Goal: Task Accomplishment & Management: Manage account settings

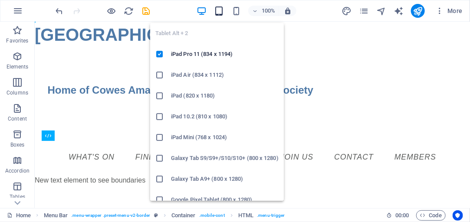
click at [218, 11] on icon "button" at bounding box center [219, 11] width 10 height 10
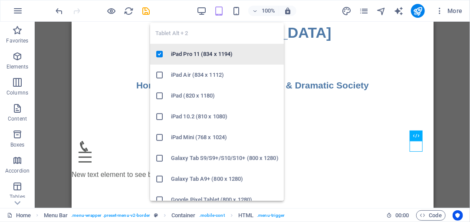
click at [189, 55] on h6 "iPad Pro 11 (834 x 1194)" at bounding box center [225, 54] width 108 height 10
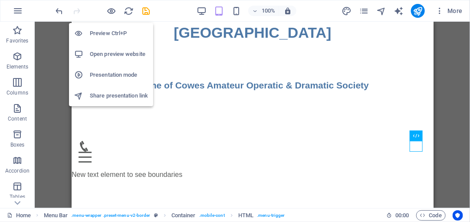
click at [101, 33] on h6 "Preview Ctrl+P" at bounding box center [119, 33] width 58 height 10
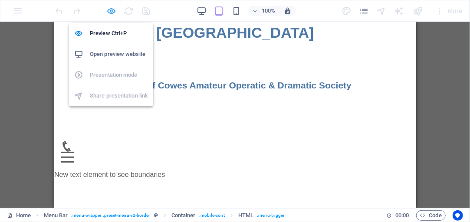
click at [108, 12] on icon "button" at bounding box center [112, 11] width 10 height 10
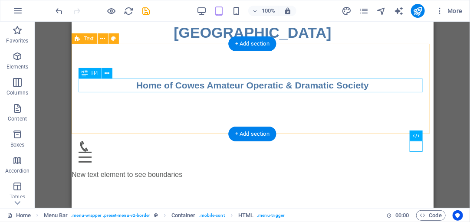
click at [169, 87] on div "Home of Cowes Amateur Operatic & Dramatic Society" at bounding box center [252, 85] width 348 height 14
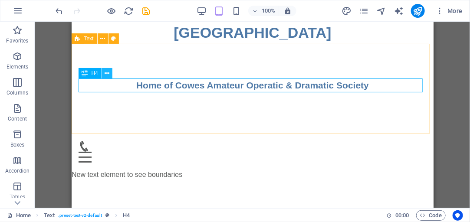
click at [106, 73] on icon at bounding box center [107, 73] width 5 height 9
click at [87, 74] on icon at bounding box center [85, 73] width 6 height 10
click at [113, 73] on div "H4" at bounding box center [99, 73] width 40 height 11
click at [108, 74] on icon at bounding box center [107, 73] width 5 height 9
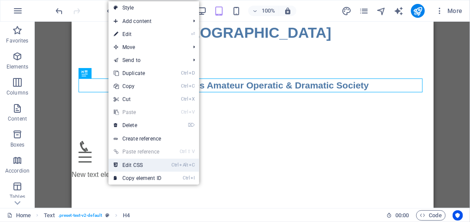
click at [148, 165] on link "Ctrl Alt C Edit CSS" at bounding box center [138, 165] width 58 height 13
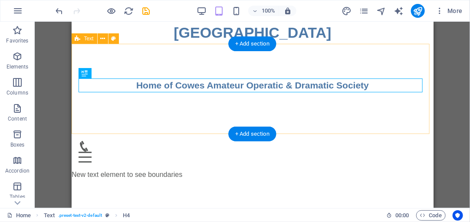
drag, startPoint x: 141, startPoint y: 78, endPoint x: 141, endPoint y: 67, distance: 10.9
click at [141, 67] on div "Home of Cowes Amateur Operatic & Dramatic Society" at bounding box center [252, 88] width 362 height 90
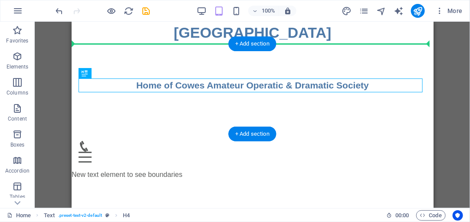
drag, startPoint x: 107, startPoint y: 83, endPoint x: 113, endPoint y: 71, distance: 14.0
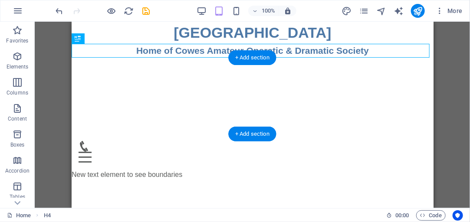
click at [113, 71] on div at bounding box center [252, 95] width 362 height 76
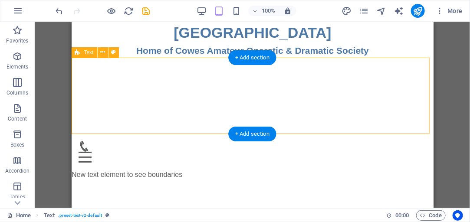
click at [162, 85] on div at bounding box center [252, 95] width 362 height 76
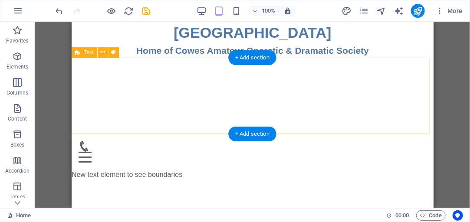
click at [157, 79] on div at bounding box center [252, 95] width 362 height 76
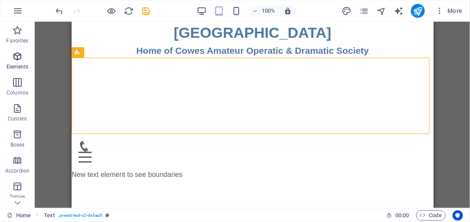
click at [17, 58] on icon "button" at bounding box center [17, 56] width 10 height 10
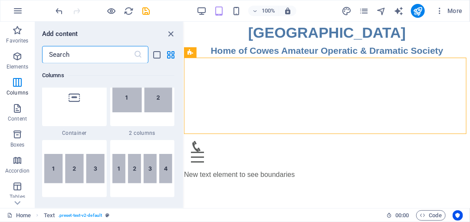
scroll to position [440, 0]
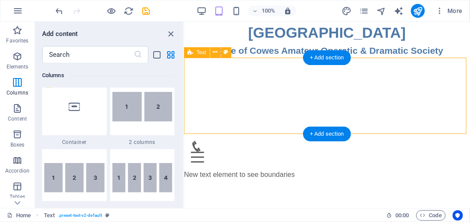
click at [204, 89] on div at bounding box center [327, 95] width 286 height 76
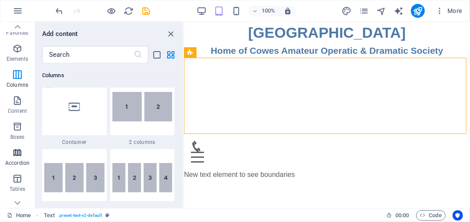
scroll to position [0, 0]
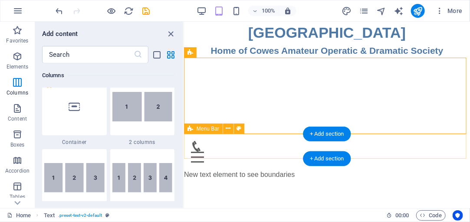
click at [234, 151] on div "Menu What's On Find us hire youth Join us Contact Members" at bounding box center [327, 152] width 286 height 36
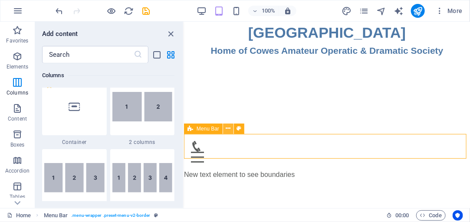
click at [231, 128] on icon at bounding box center [228, 128] width 5 height 9
click at [228, 129] on icon at bounding box center [228, 128] width 5 height 9
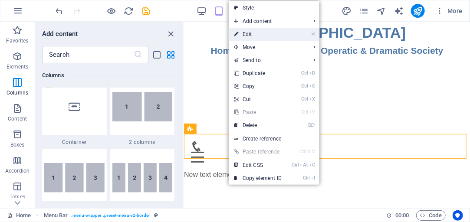
click at [307, 34] on li "⏎ Edit" at bounding box center [274, 34] width 91 height 13
click at [238, 35] on icon at bounding box center [236, 34] width 4 height 13
select select "rem"
select select "sticky_reverse"
select select "px"
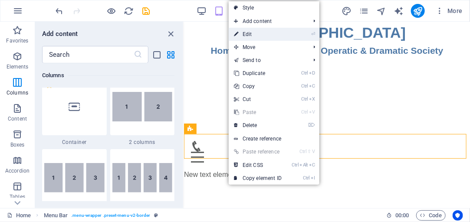
select select "px"
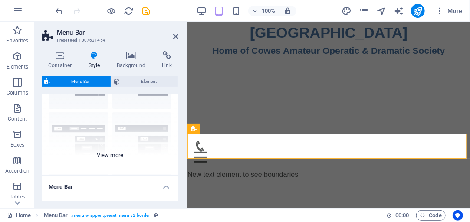
scroll to position [74, 0]
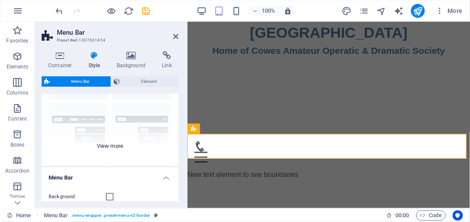
click at [111, 147] on div "Border Centered Default Fixed Loki Trigger Wide XXL" at bounding box center [110, 101] width 137 height 130
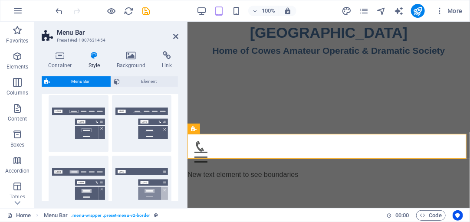
scroll to position [0, 0]
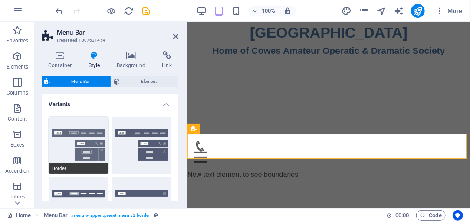
click at [91, 134] on button "Border" at bounding box center [79, 145] width 60 height 57
select select "sticky_reverse"
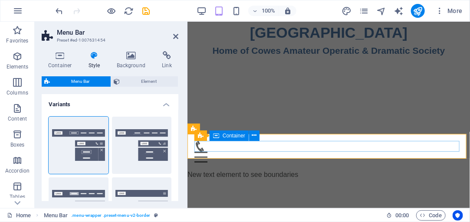
click at [240, 147] on div "Menu" at bounding box center [328, 152] width 269 height 22
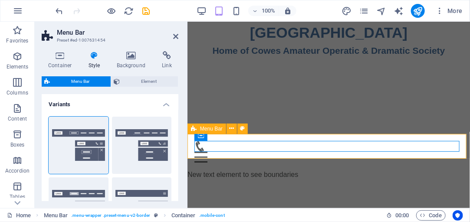
click at [194, 128] on icon at bounding box center [194, 129] width 6 height 10
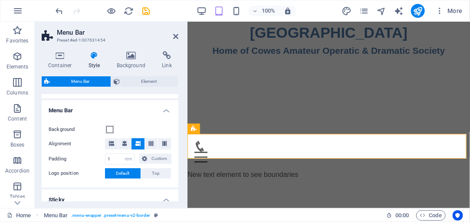
scroll to position [273, 0]
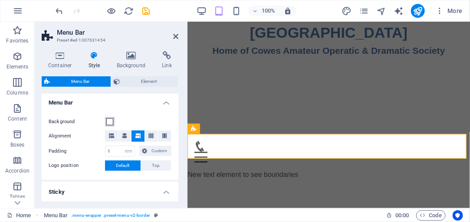
click at [110, 124] on span at bounding box center [109, 122] width 7 height 7
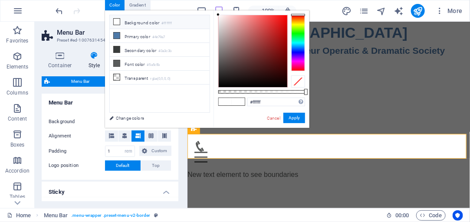
click at [301, 59] on div at bounding box center [298, 43] width 14 height 56
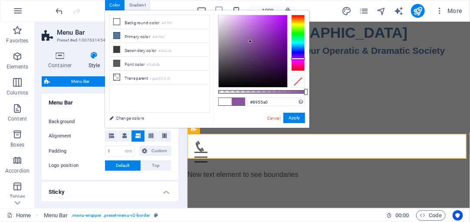
click at [251, 42] on div at bounding box center [253, 51] width 69 height 72
type input "rgba(137, 85, 160, 0.572)"
drag, startPoint x: 306, startPoint y: 92, endPoint x: 268, endPoint y: 93, distance: 37.8
click at [268, 93] on div at bounding box center [268, 92] width 3 height 6
click at [287, 118] on button "Apply" at bounding box center [295, 118] width 22 height 10
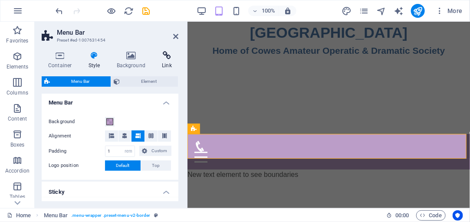
click at [178, 53] on icon at bounding box center [166, 55] width 23 height 9
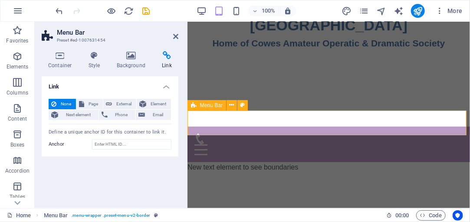
scroll to position [0, 0]
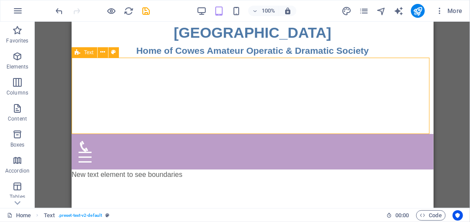
drag, startPoint x: 152, startPoint y: 132, endPoint x: 264, endPoint y: 103, distance: 116.3
click at [264, 103] on div at bounding box center [252, 95] width 362 height 76
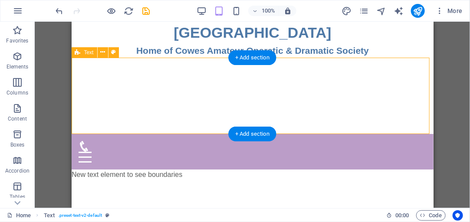
drag, startPoint x: 154, startPoint y: 133, endPoint x: 152, endPoint y: 119, distance: 14.0
click at [152, 119] on div "Trinity Theatre Home of Cowes Amateur Operatic & Dramatic Society Menu What's O…" at bounding box center [252, 161] width 362 height 281
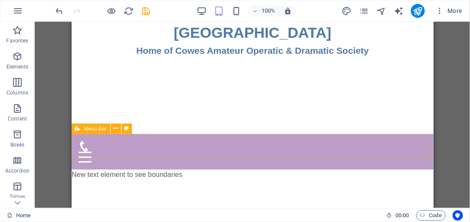
click at [77, 129] on icon at bounding box center [78, 129] width 6 height 10
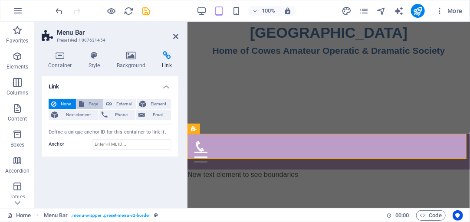
click at [92, 105] on span "Page" at bounding box center [93, 104] width 13 height 10
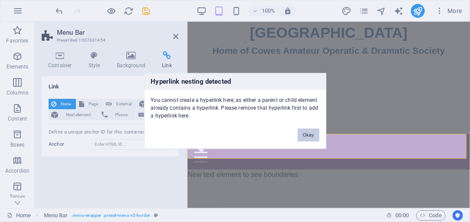
click at [308, 136] on button "Okay" at bounding box center [309, 135] width 22 height 13
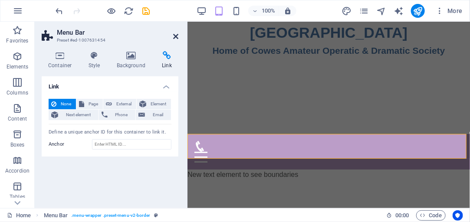
click at [176, 36] on icon at bounding box center [175, 36] width 5 height 7
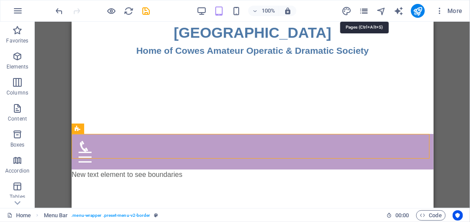
click at [366, 11] on icon "pages" at bounding box center [364, 11] width 10 height 10
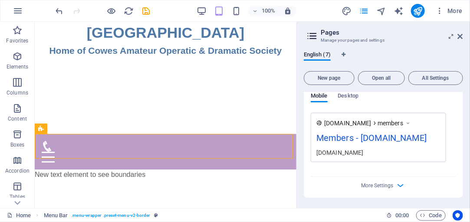
scroll to position [2094, 0]
click at [400, 186] on icon "button" at bounding box center [401, 186] width 10 height 10
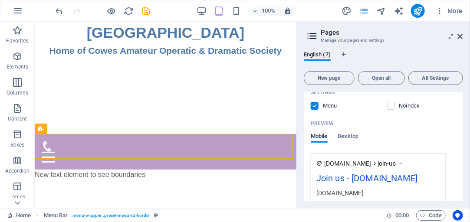
scroll to position [1284, 0]
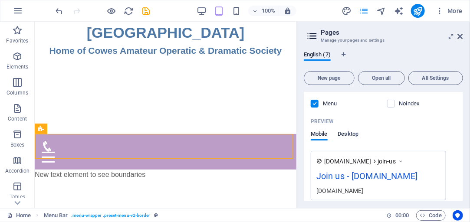
click at [346, 141] on span "Desktop" at bounding box center [348, 135] width 21 height 12
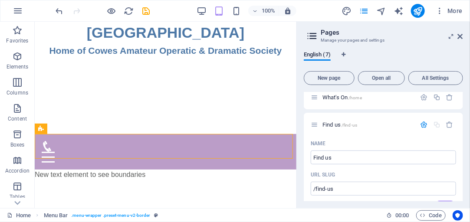
scroll to position [0, 0]
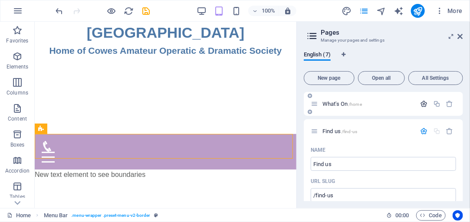
click at [423, 106] on icon "button" at bounding box center [424, 103] width 7 height 7
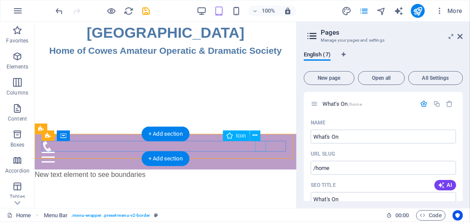
click at [259, 146] on figure at bounding box center [161, 146] width 241 height 11
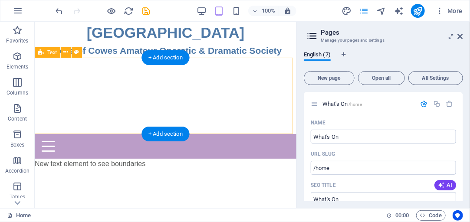
click at [189, 120] on div at bounding box center [165, 95] width 262 height 76
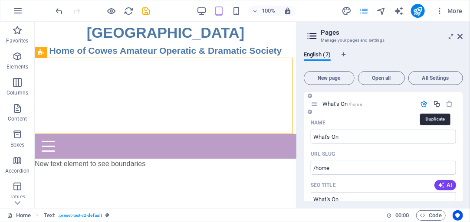
click at [437, 105] on icon "button" at bounding box center [436, 103] width 7 height 7
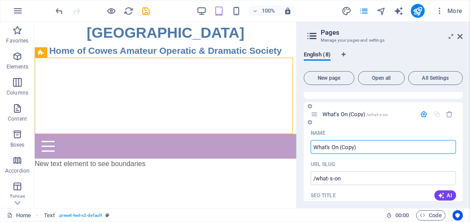
click at [334, 148] on input "What's On (Copy)" at bounding box center [383, 147] width 145 height 14
drag, startPoint x: 338, startPoint y: 146, endPoint x: 313, endPoint y: 149, distance: 25.7
click at [313, 149] on input "What's On (Copy)" at bounding box center [383, 147] width 145 height 14
click at [329, 147] on input "extra (Copy)" at bounding box center [383, 147] width 145 height 14
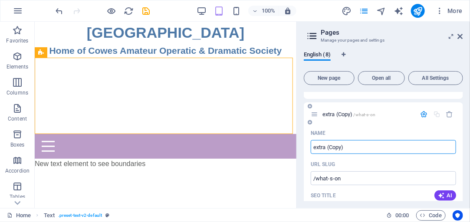
drag, startPoint x: 327, startPoint y: 146, endPoint x: 343, endPoint y: 144, distance: 15.7
click at [343, 144] on input "extra (Copy)" at bounding box center [383, 147] width 145 height 14
type input "extra"
click at [340, 179] on input "/what-s-on" at bounding box center [383, 178] width 145 height 14
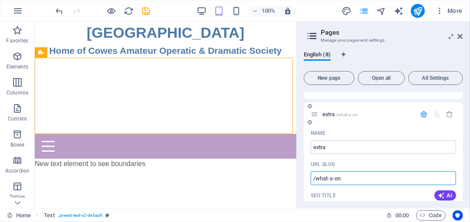
drag, startPoint x: 342, startPoint y: 177, endPoint x: 316, endPoint y: 179, distance: 26.1
click at [316, 179] on input "/what-s-on" at bounding box center [383, 178] width 145 height 14
type input "/extra"
click at [355, 161] on div "URL SLUG" at bounding box center [383, 165] width 145 height 14
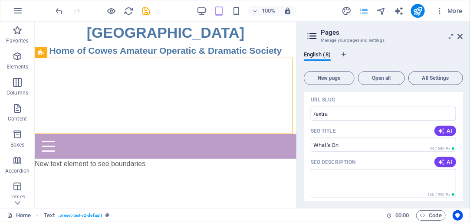
scroll to position [427, 0]
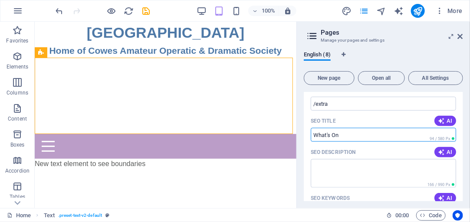
drag, startPoint x: 342, startPoint y: 135, endPoint x: 313, endPoint y: 135, distance: 29.1
click at [313, 135] on input "What's On" at bounding box center [383, 135] width 145 height 14
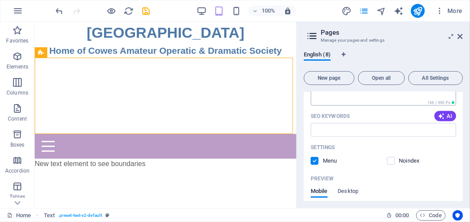
scroll to position [501, 0]
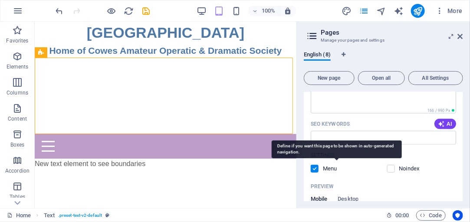
type input "extra"
click at [330, 169] on p "Menu" at bounding box center [337, 169] width 28 height 8
click at [0, 0] on input "checkbox" at bounding box center [0, 0] width 0 height 0
click at [330, 169] on p "Menu" at bounding box center [337, 169] width 28 height 8
click at [0, 0] on input "checkbox" at bounding box center [0, 0] width 0 height 0
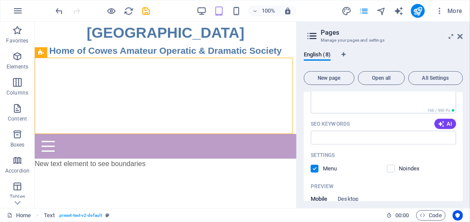
click at [362, 175] on div "Settings Menu Noindex" at bounding box center [383, 162] width 145 height 28
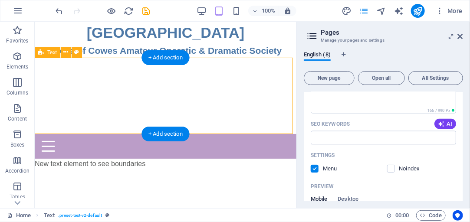
click at [200, 110] on div at bounding box center [165, 95] width 262 height 76
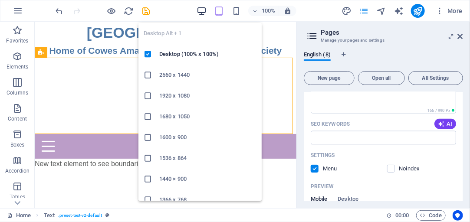
click at [203, 9] on icon "button" at bounding box center [202, 11] width 10 height 10
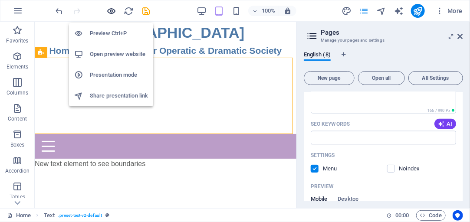
click at [113, 12] on icon "button" at bounding box center [112, 11] width 10 height 10
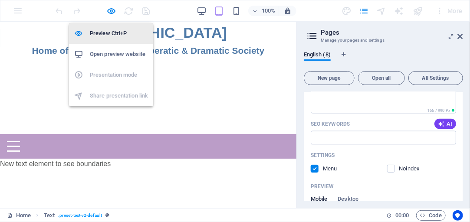
click at [113, 34] on h6 "Preview Ctrl+P" at bounding box center [119, 33] width 58 height 10
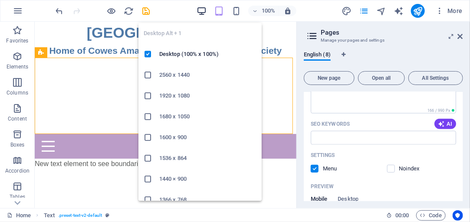
click at [204, 10] on icon "button" at bounding box center [202, 11] width 10 height 10
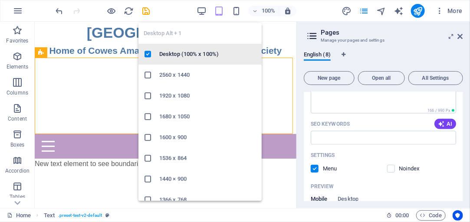
click at [183, 51] on h6 "Desktop (100% x 100%)" at bounding box center [207, 54] width 97 height 10
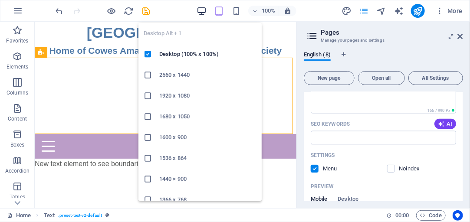
click at [200, 12] on icon "button" at bounding box center [202, 11] width 10 height 10
click at [171, 76] on h6 "2560 x 1440" at bounding box center [207, 75] width 97 height 10
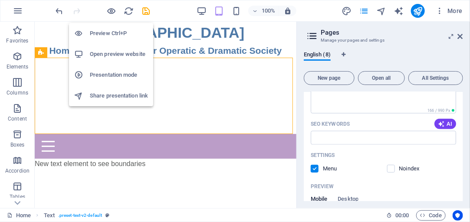
click at [105, 34] on h6 "Preview Ctrl+P" at bounding box center [119, 33] width 58 height 10
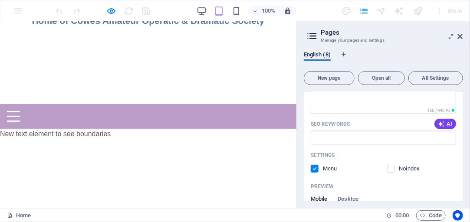
scroll to position [0, 0]
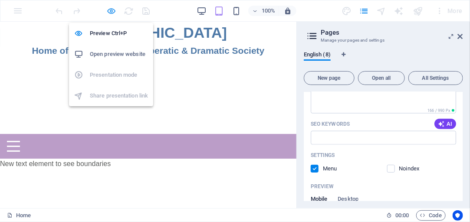
click at [110, 13] on icon "button" at bounding box center [112, 11] width 10 height 10
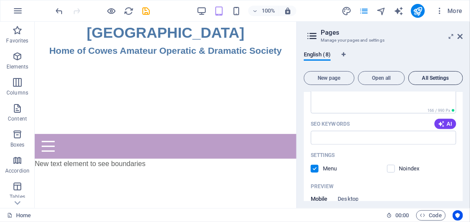
click at [435, 79] on span "All Settings" at bounding box center [435, 78] width 47 height 5
click at [433, 77] on span "All Settings" at bounding box center [435, 78] width 47 height 5
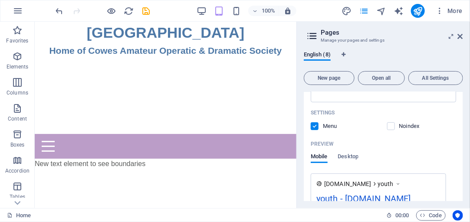
scroll to position [1265, 0]
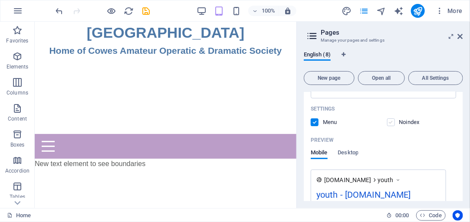
click at [391, 126] on label at bounding box center [391, 123] width 8 height 8
click at [0, 0] on input "checkbox" at bounding box center [0, 0] width 0 height 0
click at [391, 126] on label at bounding box center [391, 123] width 8 height 8
click at [0, 0] on input "checkbox" at bounding box center [0, 0] width 0 height 0
click at [315, 126] on label at bounding box center [315, 123] width 8 height 8
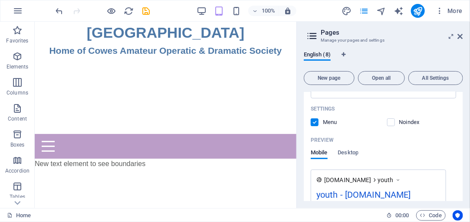
click at [0, 0] on input "checkbox" at bounding box center [0, 0] width 0 height 0
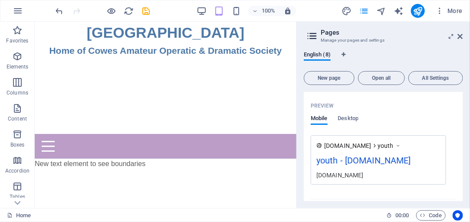
scroll to position [1290, 0]
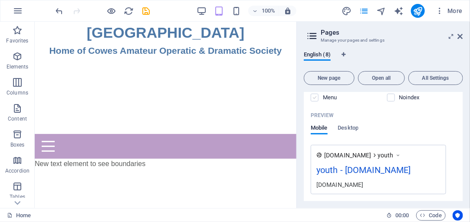
click at [314, 102] on label at bounding box center [315, 98] width 8 height 8
click at [0, 0] on input "checkbox" at bounding box center [0, 0] width 0 height 0
click at [433, 80] on span "All Settings" at bounding box center [435, 78] width 47 height 5
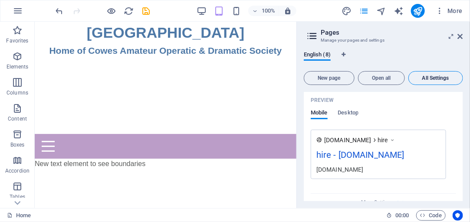
scroll to position [0, 0]
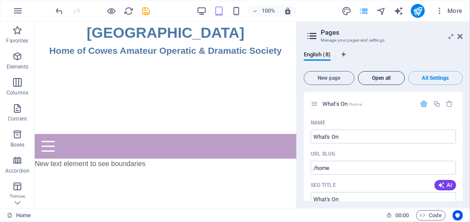
click at [389, 78] on span "Open all" at bounding box center [381, 78] width 39 height 5
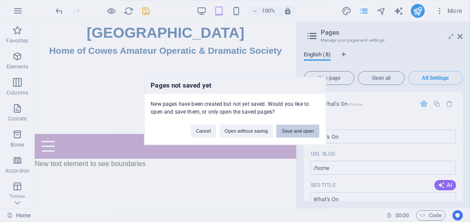
click at [295, 132] on button "Save and open" at bounding box center [298, 131] width 43 height 13
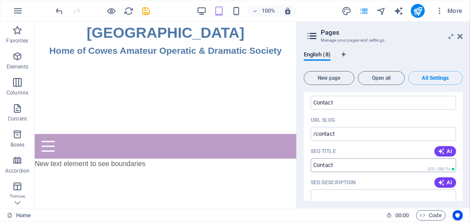
scroll to position [2145, 0]
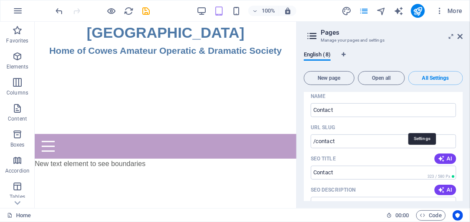
click at [422, 81] on icon "button" at bounding box center [424, 77] width 7 height 7
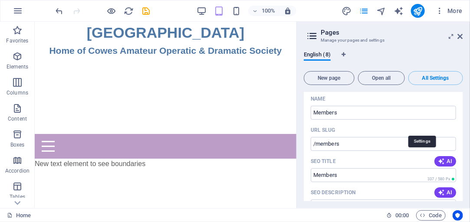
click at [423, 84] on icon "button" at bounding box center [424, 79] width 7 height 7
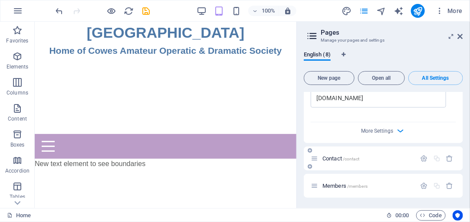
click at [330, 160] on span "Contact /contact" at bounding box center [341, 158] width 37 height 7
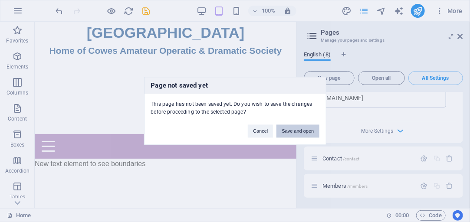
click at [293, 131] on button "Save and open" at bounding box center [298, 131] width 43 height 13
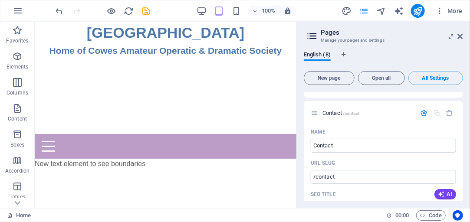
scroll to position [2517, 0]
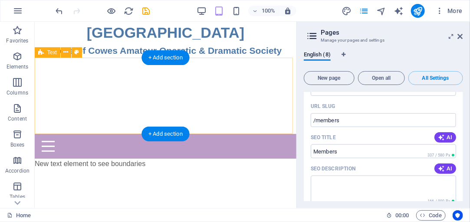
click at [184, 103] on div at bounding box center [165, 95] width 262 height 76
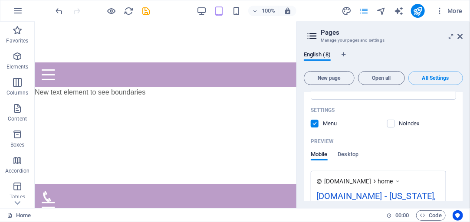
scroll to position [0, 0]
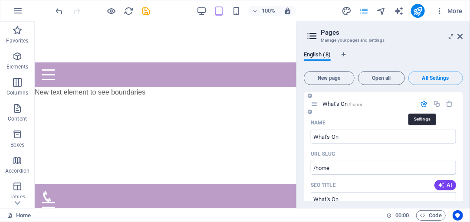
click at [422, 104] on icon "button" at bounding box center [424, 103] width 7 height 7
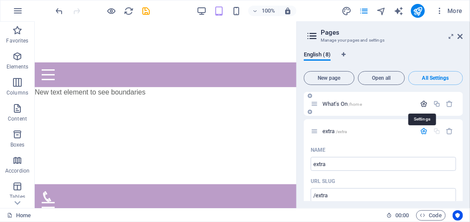
click at [422, 104] on icon "button" at bounding box center [424, 103] width 7 height 7
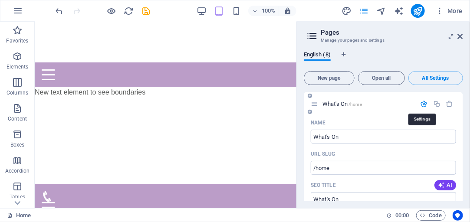
click at [422, 104] on icon "button" at bounding box center [424, 103] width 7 height 7
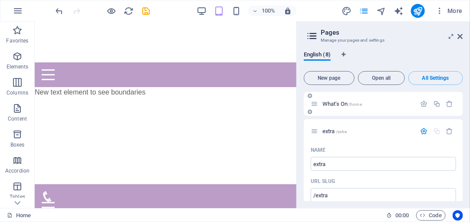
click at [314, 103] on icon at bounding box center [314, 103] width 7 height 7
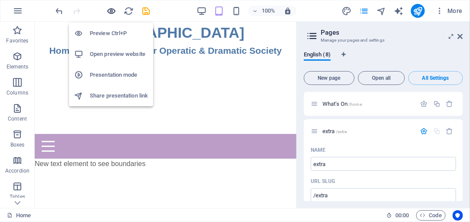
click at [111, 10] on icon "button" at bounding box center [112, 11] width 10 height 10
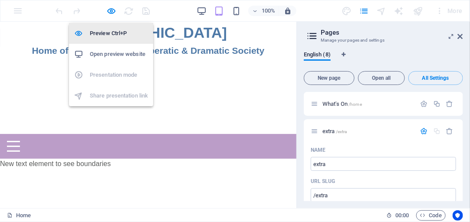
click at [112, 33] on h6 "Preview Ctrl+P" at bounding box center [119, 33] width 58 height 10
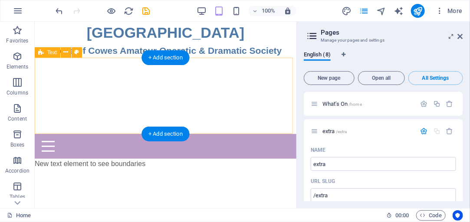
click at [183, 85] on div at bounding box center [165, 95] width 262 height 76
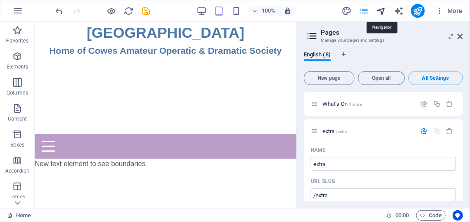
click at [383, 11] on icon "navigator" at bounding box center [381, 11] width 10 height 10
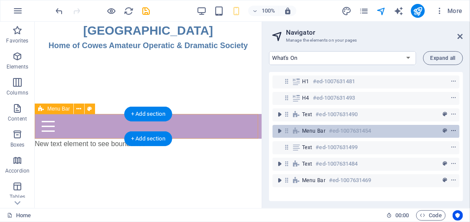
click at [452, 131] on icon "context-menu" at bounding box center [454, 131] width 6 height 6
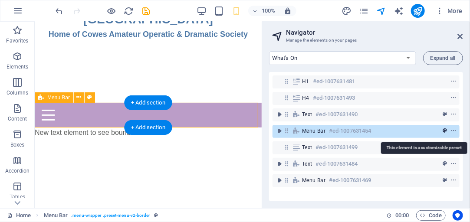
click at [441, 131] on span "preset" at bounding box center [445, 131] width 9 height 6
select select "rem"
select select "sticky_reverse"
select select "px"
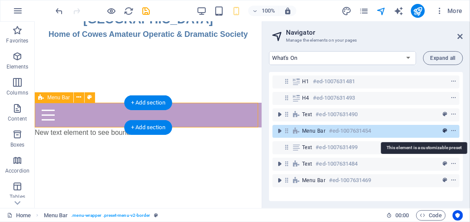
select select "px"
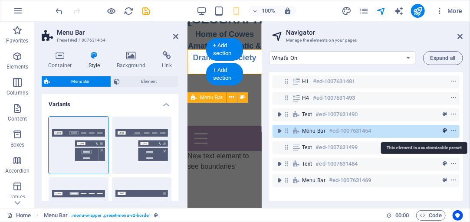
scroll to position [65, 0]
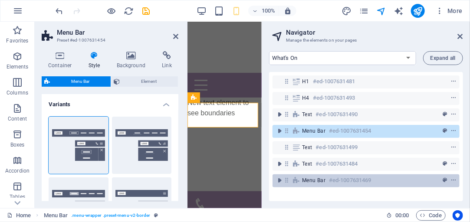
click at [358, 182] on h6 "#ed-1007631469" at bounding box center [350, 180] width 42 height 10
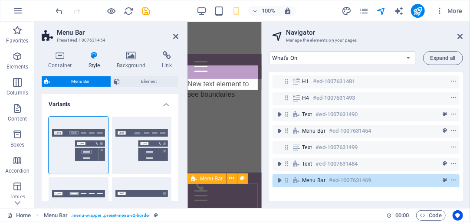
scroll to position [38, 0]
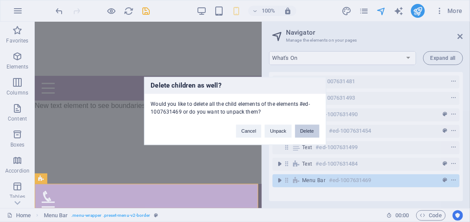
click at [304, 130] on button "Delete" at bounding box center [307, 131] width 24 height 13
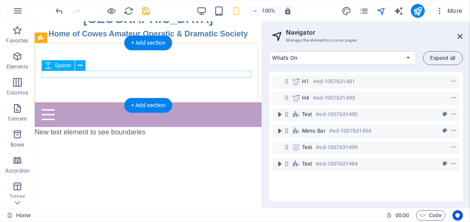
scroll to position [0, 0]
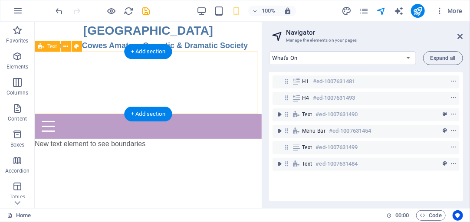
drag, startPoint x: 111, startPoint y: 114, endPoint x: 111, endPoint y: 102, distance: 11.7
click at [111, 102] on div "Trinity Theatre Home of Cowes Amateur Operatic & Dramatic Society Menu What's O…" at bounding box center [147, 121] width 227 height 201
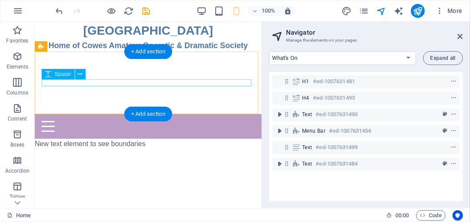
click at [105, 82] on div at bounding box center [147, 82] width 213 height 7
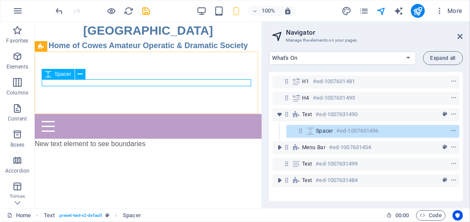
click at [69, 75] on span "Spacer" at bounding box center [63, 74] width 16 height 5
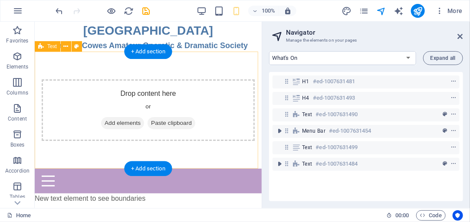
click at [152, 78] on div "Drop content here or Add elements Paste clipboard" at bounding box center [147, 109] width 227 height 117
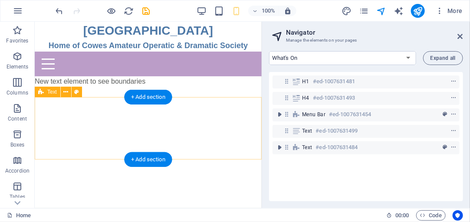
click at [205, 124] on div at bounding box center [147, 128] width 227 height 63
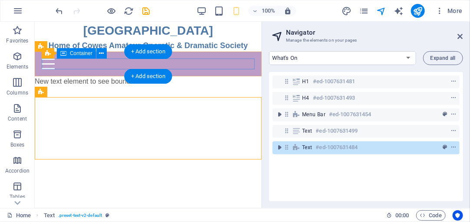
click at [146, 65] on div "Menu" at bounding box center [147, 63] width 213 height 11
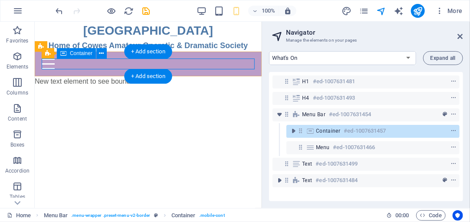
click at [320, 128] on span "Container" at bounding box center [328, 131] width 25 height 7
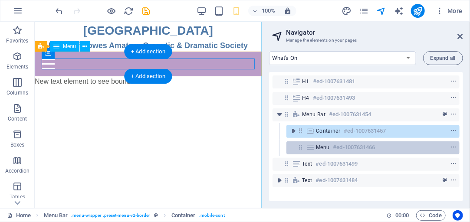
click at [322, 146] on span "Menu" at bounding box center [323, 147] width 14 height 7
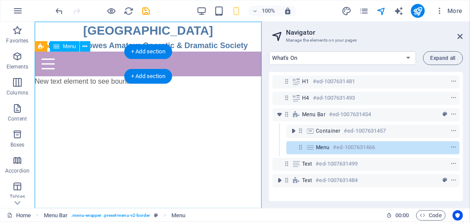
click at [300, 147] on icon at bounding box center [300, 147] width 7 height 7
click at [312, 147] on icon at bounding box center [311, 147] width 10 height 7
click at [322, 146] on span "Menu" at bounding box center [323, 147] width 14 height 7
click at [334, 146] on h6 "#ed-1007631466" at bounding box center [354, 147] width 42 height 10
click at [451, 147] on icon "context-menu" at bounding box center [454, 148] width 6 height 6
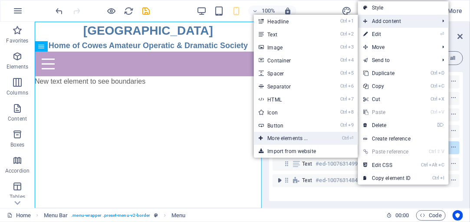
click at [290, 138] on link "Ctrl ⏎ More elements ..." at bounding box center [290, 138] width 72 height 13
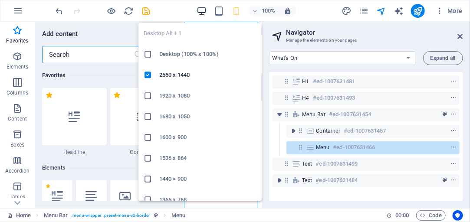
click at [203, 10] on icon "button" at bounding box center [202, 11] width 10 height 10
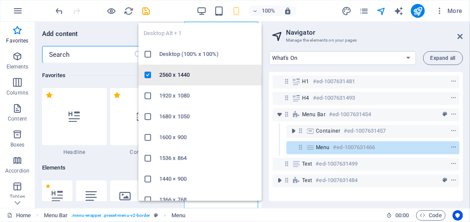
click at [179, 71] on h6 "2560 x 1440" at bounding box center [207, 75] width 97 height 10
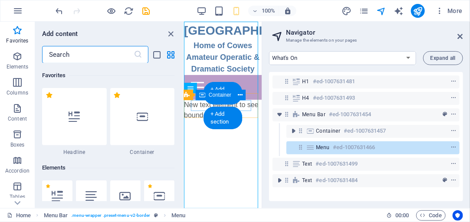
click at [199, 92] on div "Menu" at bounding box center [223, 87] width 64 height 11
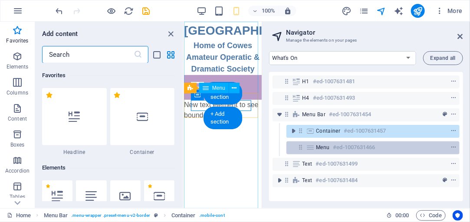
click at [341, 148] on h6 "#ed-1007631466" at bounding box center [354, 147] width 42 height 10
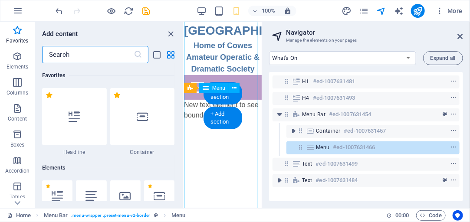
click at [453, 146] on icon "context-menu" at bounding box center [454, 148] width 6 height 6
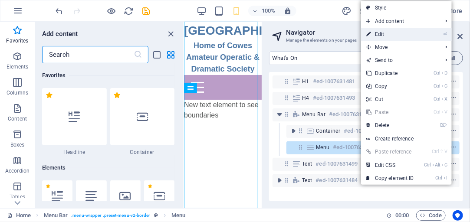
click at [406, 35] on link "⏎ Edit" at bounding box center [390, 34] width 58 height 13
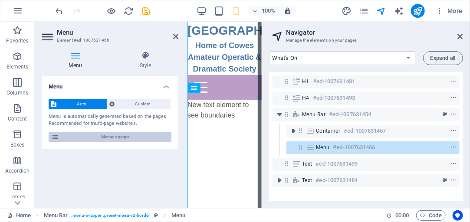
click at [119, 136] on span "Manage pages" at bounding box center [115, 137] width 107 height 10
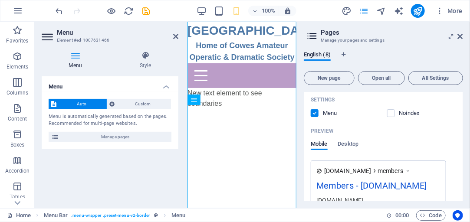
scroll to position [2331, 0]
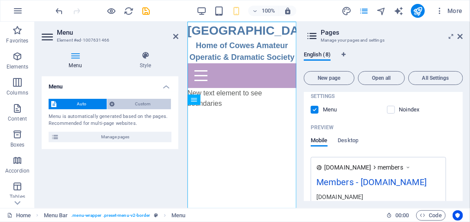
click at [115, 104] on button "Custom" at bounding box center [139, 104] width 64 height 10
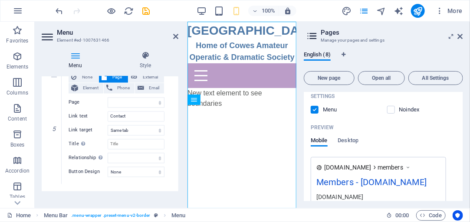
scroll to position [563, 0]
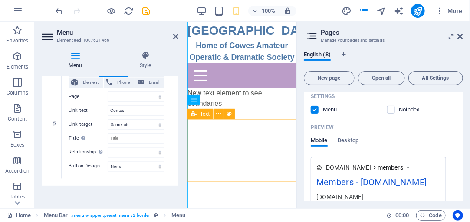
click at [223, 138] on div at bounding box center [241, 150] width 109 height 63
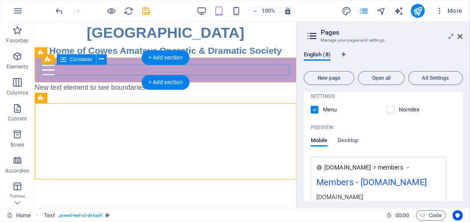
click at [228, 71] on div "Menu" at bounding box center [165, 69] width 248 height 11
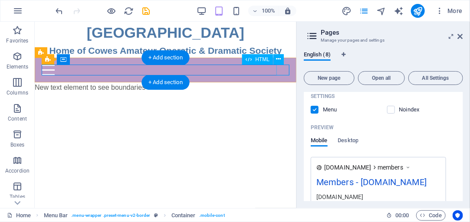
click at [288, 71] on div "Menu" at bounding box center [165, 69] width 248 height 11
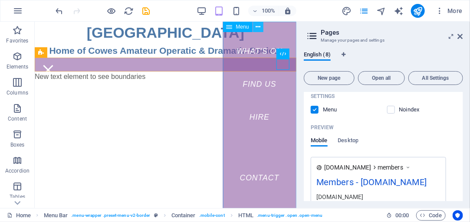
click at [258, 27] on icon at bounding box center [258, 27] width 5 height 9
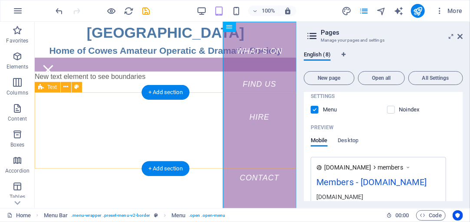
click at [186, 112] on div at bounding box center [165, 130] width 262 height 76
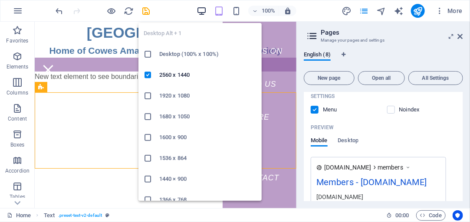
click at [203, 10] on icon "button" at bounding box center [202, 11] width 10 height 10
click at [186, 53] on h6 "Desktop (100% x 100%)" at bounding box center [207, 54] width 97 height 10
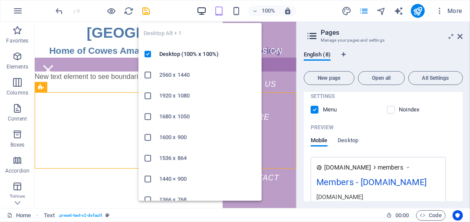
click at [201, 10] on icon "button" at bounding box center [202, 11] width 10 height 10
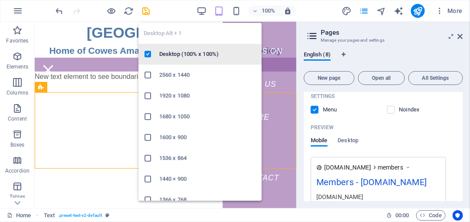
click at [187, 53] on h6 "Desktop (100% x 100%)" at bounding box center [207, 54] width 97 height 10
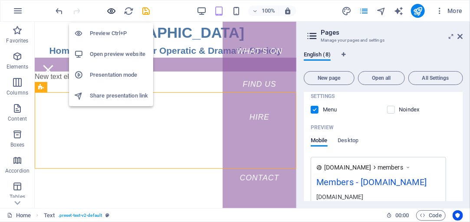
click at [111, 11] on icon "button" at bounding box center [112, 11] width 10 height 10
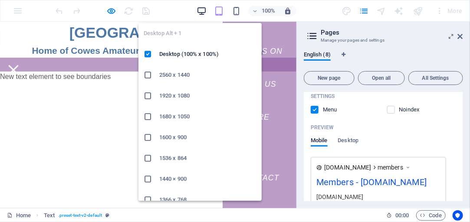
click at [204, 11] on icon "button" at bounding box center [202, 11] width 10 height 10
click at [168, 76] on h6 "2560 x 1440" at bounding box center [207, 75] width 97 height 10
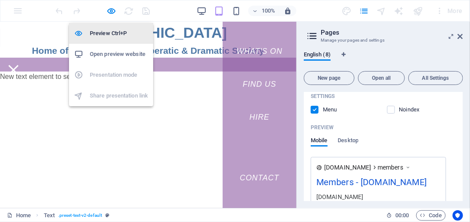
click at [105, 37] on h6 "Preview Ctrl+P" at bounding box center [119, 33] width 58 height 10
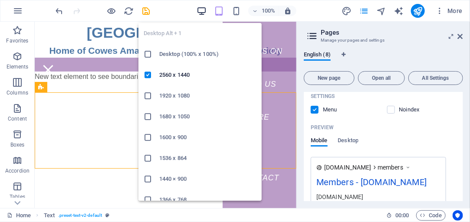
click at [201, 9] on icon "button" at bounding box center [202, 11] width 10 height 10
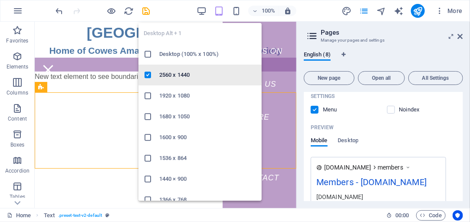
click at [185, 75] on h6 "2560 x 1440" at bounding box center [207, 75] width 97 height 10
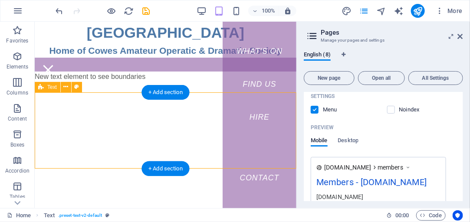
click at [174, 124] on div at bounding box center [165, 130] width 262 height 76
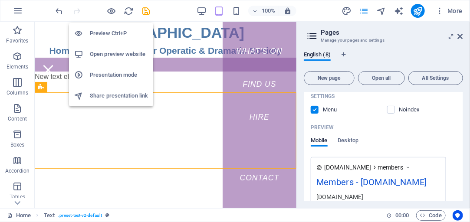
click at [98, 53] on h6 "Open preview website" at bounding box center [119, 54] width 58 height 10
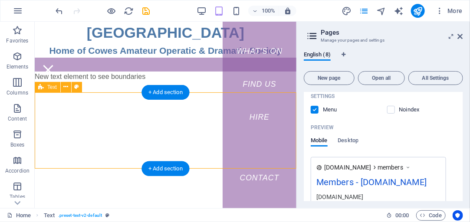
click at [145, 115] on div at bounding box center [165, 130] width 262 height 76
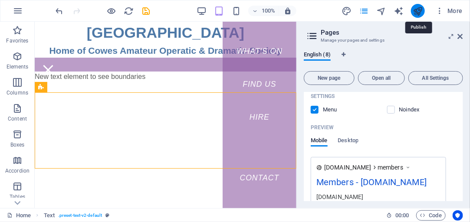
click at [419, 10] on icon "publish" at bounding box center [418, 11] width 10 height 10
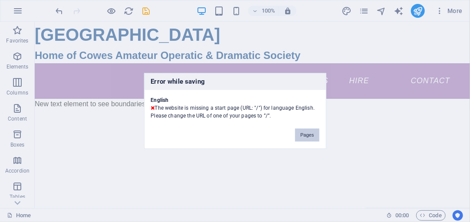
click at [303, 133] on button "Pages" at bounding box center [307, 135] width 24 height 13
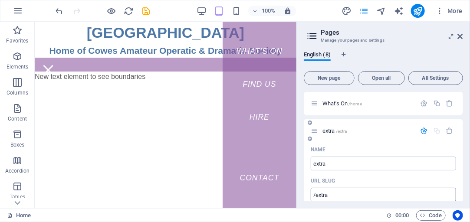
scroll to position [0, 0]
click at [422, 104] on icon "button" at bounding box center [424, 103] width 7 height 7
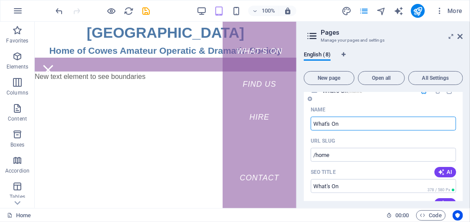
scroll to position [25, 0]
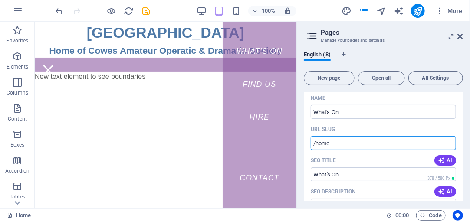
click at [331, 144] on input "/home" at bounding box center [383, 143] width 145 height 14
type input "/"
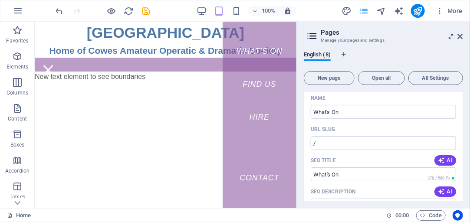
click at [451, 36] on icon at bounding box center [451, 36] width 0 height 7
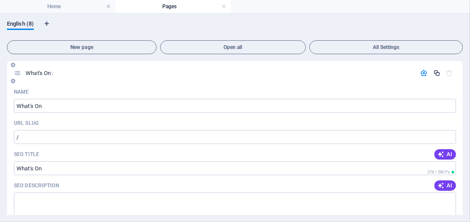
click at [435, 72] on icon "button" at bounding box center [436, 72] width 7 height 7
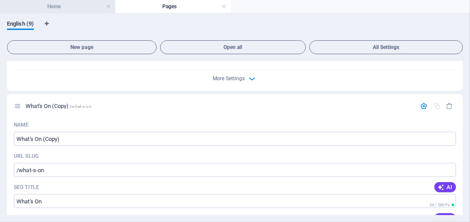
click at [98, 9] on h4 "Home" at bounding box center [57, 7] width 115 height 10
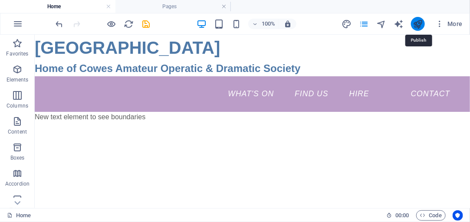
click at [420, 23] on icon "publish" at bounding box center [418, 24] width 10 height 10
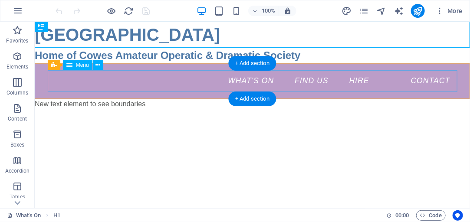
click at [385, 79] on nav "What's on Find us Hire Contact" at bounding box center [252, 81] width 410 height 22
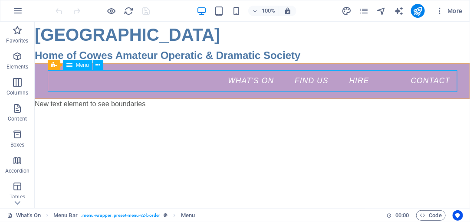
click at [83, 67] on span "Menu" at bounding box center [82, 65] width 13 height 5
click at [98, 66] on icon at bounding box center [98, 65] width 5 height 9
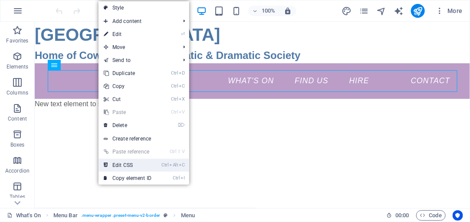
click at [129, 165] on link "Ctrl Alt C Edit CSS" at bounding box center [128, 165] width 58 height 13
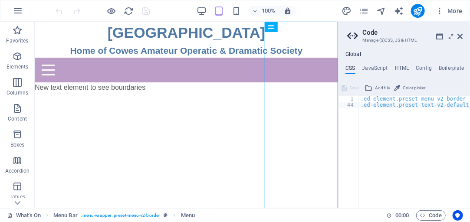
click at [366, 115] on div ".ed-element.preset-menu-v2-border { ... } .ed-element.preset-text-v2-default { …" at bounding box center [415, 158] width 112 height 125
type textarea "}"
click at [440, 36] on icon at bounding box center [440, 36] width 7 height 7
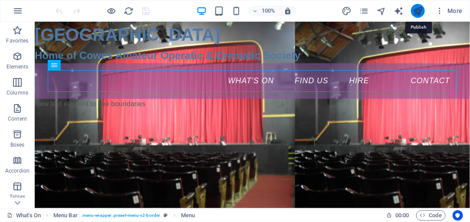
click at [421, 12] on icon "publish" at bounding box center [418, 11] width 10 height 10
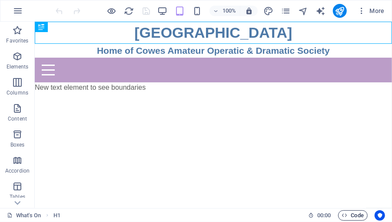
click at [355, 217] on span "Code" at bounding box center [353, 216] width 22 height 10
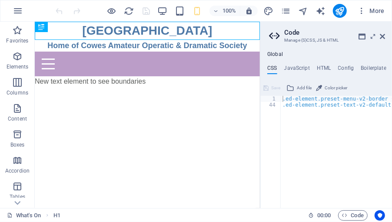
click at [273, 67] on h4 "CSS" at bounding box center [272, 70] width 10 height 10
click at [273, 68] on h4 "CSS" at bounding box center [272, 70] width 10 height 10
type textarea "}"
click at [327, 115] on div ".ed-element.preset-menu-v2-border { ... } .ed-element.preset-text-v2-default { …" at bounding box center [336, 158] width 112 height 125
click at [362, 35] on icon at bounding box center [361, 36] width 7 height 7
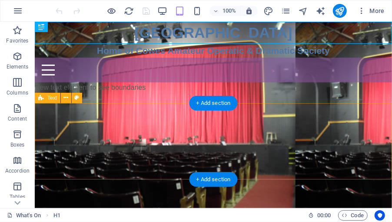
click at [343, 111] on div at bounding box center [212, 141] width 357 height 76
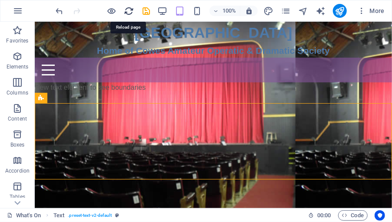
click at [129, 9] on icon "reload" at bounding box center [129, 11] width 10 height 10
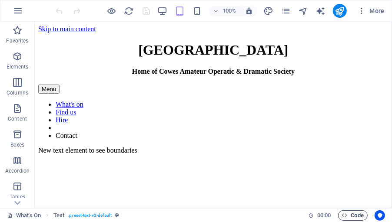
click at [355, 216] on span "Code" at bounding box center [353, 216] width 22 height 10
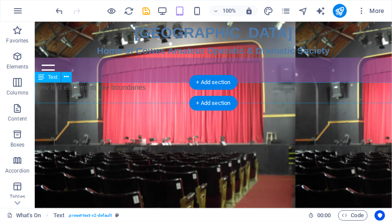
click at [384, 83] on div "New text element to see boundaries" at bounding box center [212, 92] width 357 height 21
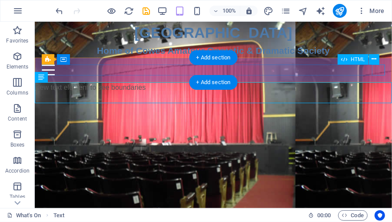
click at [376, 69] on div "Menu" at bounding box center [212, 69] width 343 height 11
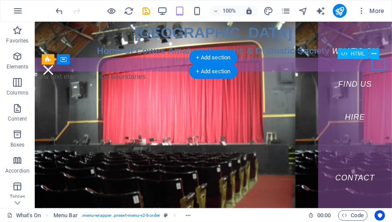
click at [54, 64] on div "Menu" at bounding box center [47, 69] width 13 height 11
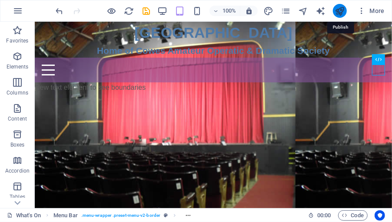
click at [341, 10] on icon "publish" at bounding box center [339, 11] width 10 height 10
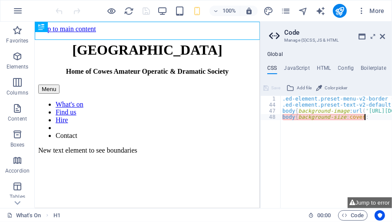
click at [366, 117] on div ".ed-element.preset-menu-v2-border { ... } .ed-element.preset-text-v2-default { …" at bounding box center [374, 156] width 188 height 121
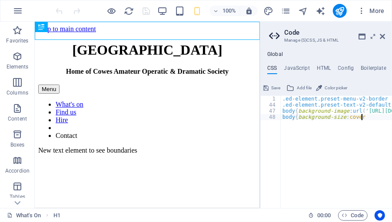
scroll to position [0, 6]
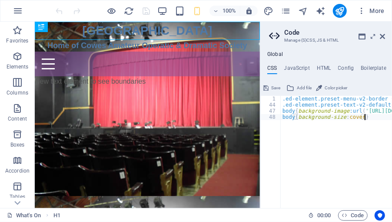
click at [375, 110] on div ".ed-element.preset-menu-v2-border { ... } .ed-element.preset-text-v2-default { …" at bounding box center [374, 156] width 188 height 121
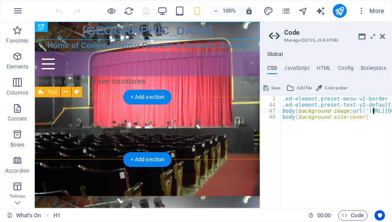
type textarea "body{background-image:url('http://caods.org.uk/i/stage2.jpg')}"
click at [211, 112] on div at bounding box center [146, 128] width 225 height 63
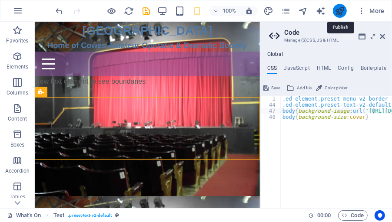
click at [341, 11] on icon "publish" at bounding box center [339, 11] width 10 height 10
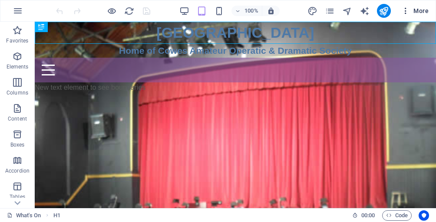
click at [391, 11] on span "More" at bounding box center [414, 11] width 27 height 9
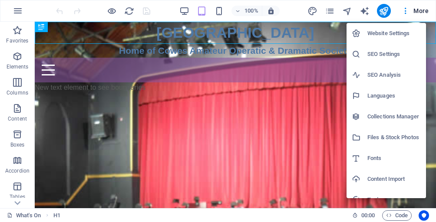
click at [18, 12] on div at bounding box center [218, 111] width 436 height 222
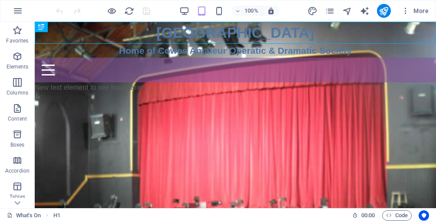
click at [18, 12] on icon "button" at bounding box center [18, 11] width 10 height 10
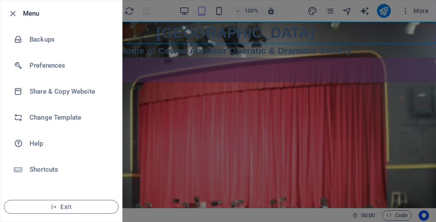
click at [391, 12] on div at bounding box center [218, 111] width 436 height 222
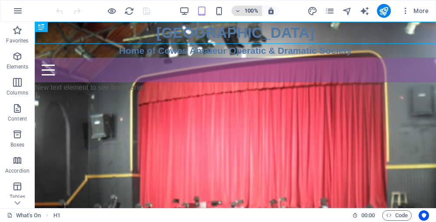
click at [238, 10] on icon "button" at bounding box center [238, 11] width 6 height 6
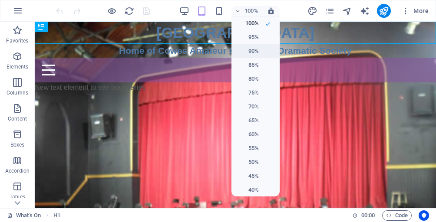
click at [253, 48] on h6 "90%" at bounding box center [248, 51] width 22 height 10
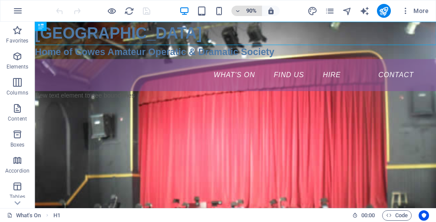
click at [240, 10] on icon "button" at bounding box center [238, 11] width 6 height 6
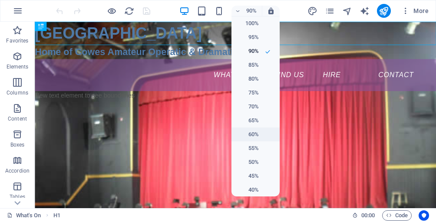
click at [252, 134] on h6 "60%" at bounding box center [248, 134] width 22 height 10
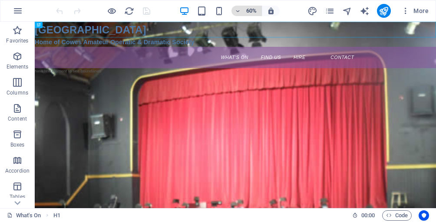
click at [238, 11] on icon "button" at bounding box center [238, 11] width 6 height 6
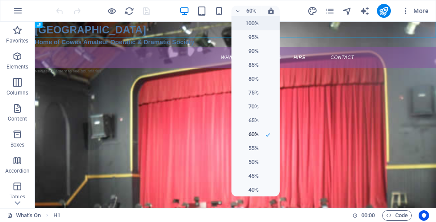
click at [250, 22] on h6 "100%" at bounding box center [248, 23] width 22 height 10
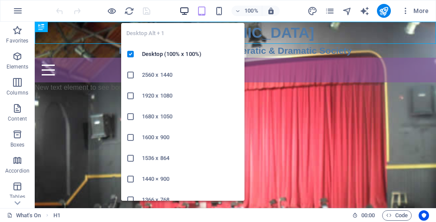
click at [182, 10] on icon "button" at bounding box center [184, 11] width 10 height 10
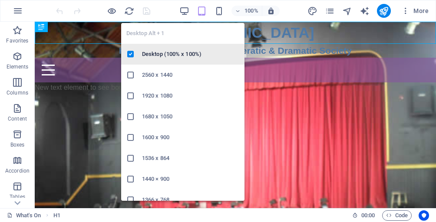
click at [157, 55] on h6 "Desktop (100% x 100%)" at bounding box center [190, 54] width 97 height 10
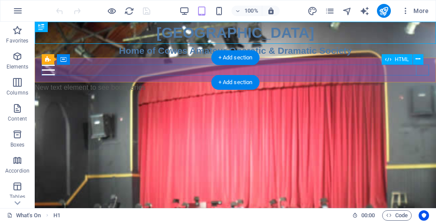
click at [391, 68] on div "Menu" at bounding box center [235, 70] width 387 height 11
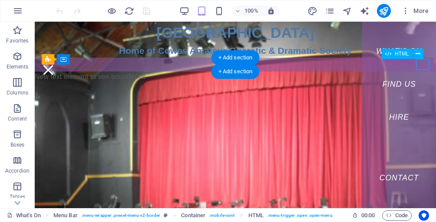
click at [55, 68] on div "Menu" at bounding box center [48, 70] width 13 height 11
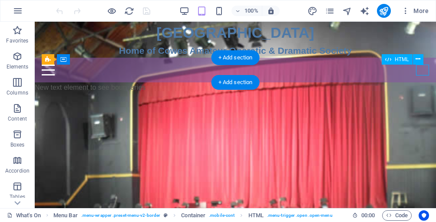
click at [391, 68] on div "Menu" at bounding box center [235, 70] width 387 height 11
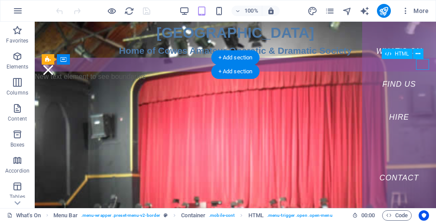
click at [55, 68] on div "Menu" at bounding box center [48, 70] width 13 height 11
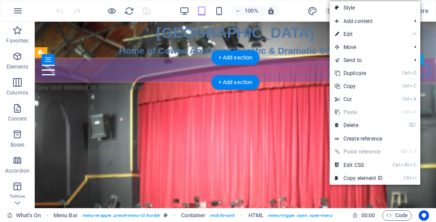
click at [391, 71] on div "Menu" at bounding box center [235, 70] width 387 height 11
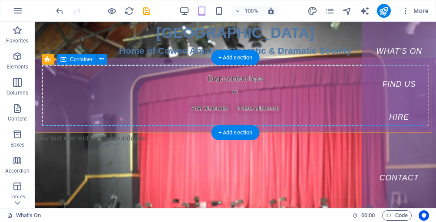
click at [271, 85] on div "Drop content here or Add elements Paste clipboard" at bounding box center [235, 96] width 387 height 62
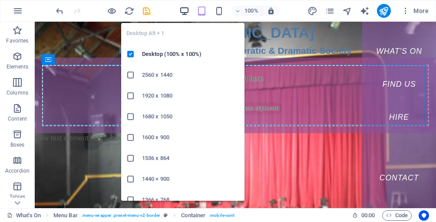
click at [188, 11] on icon "button" at bounding box center [184, 11] width 10 height 10
click at [186, 11] on icon "button" at bounding box center [184, 11] width 10 height 10
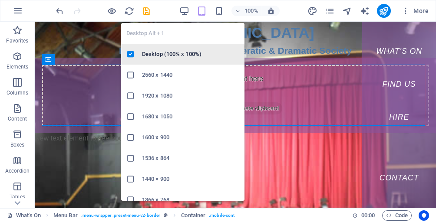
click at [165, 58] on h6 "Desktop (100% x 100%)" at bounding box center [190, 54] width 97 height 10
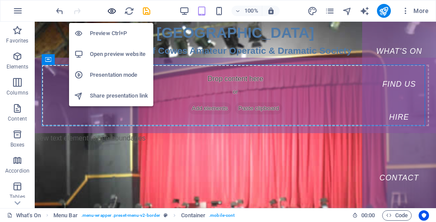
click at [112, 10] on icon "button" at bounding box center [112, 11] width 10 height 10
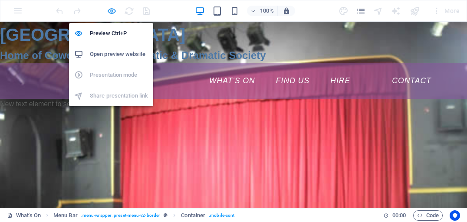
click at [111, 10] on icon "button" at bounding box center [112, 11] width 10 height 10
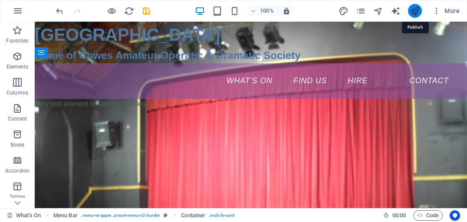
click at [391, 11] on icon "publish" at bounding box center [415, 11] width 10 height 10
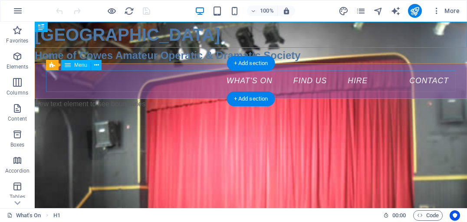
click at [305, 79] on nav "What's on Find us Hire Contact" at bounding box center [251, 81] width 410 height 22
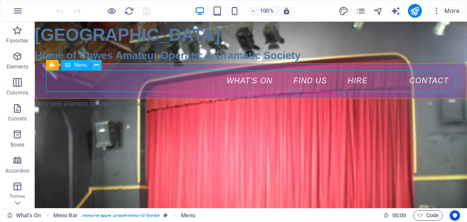
click at [94, 63] on icon at bounding box center [96, 65] width 5 height 9
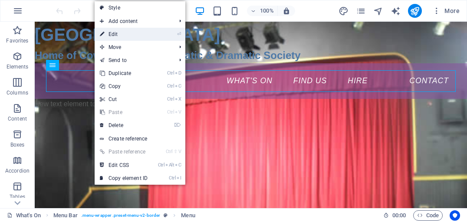
click at [115, 33] on link "⏎ Edit" at bounding box center [124, 34] width 58 height 13
select select
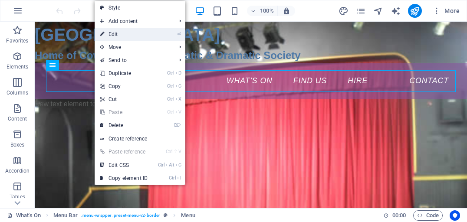
select select
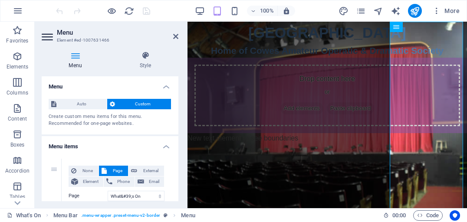
scroll to position [25, 0]
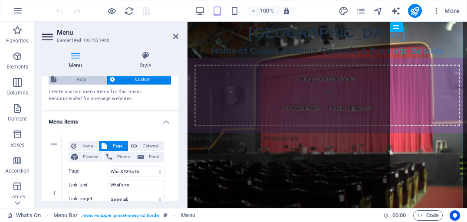
click at [84, 79] on span "Auto" at bounding box center [81, 79] width 45 height 10
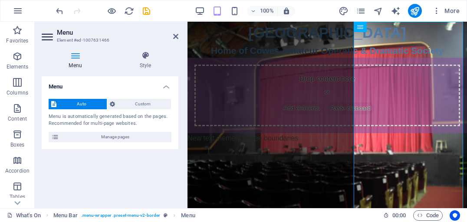
scroll to position [0, 0]
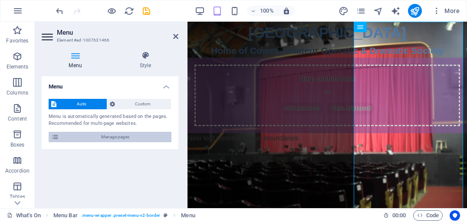
click at [110, 135] on span "Manage pages" at bounding box center [115, 137] width 107 height 10
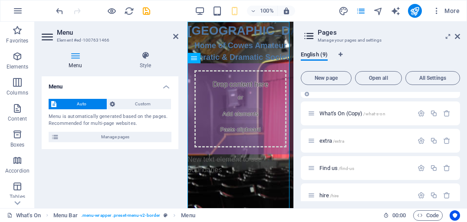
scroll to position [25, 0]
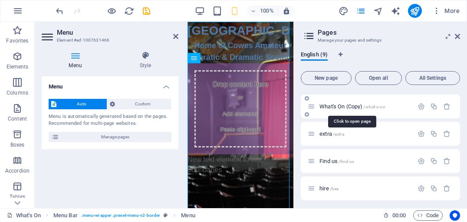
click at [336, 107] on span "What's On (Copy) /what-s-on" at bounding box center [353, 106] width 66 height 7
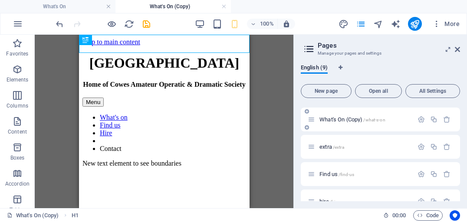
scroll to position [0, 0]
click at [444, 119] on icon "button" at bounding box center [446, 119] width 7 height 7
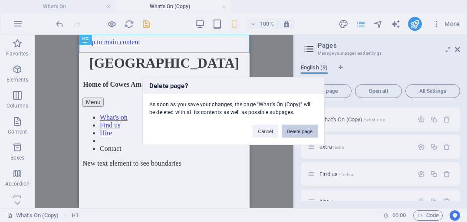
click at [297, 132] on button "Delete page" at bounding box center [300, 131] width 36 height 13
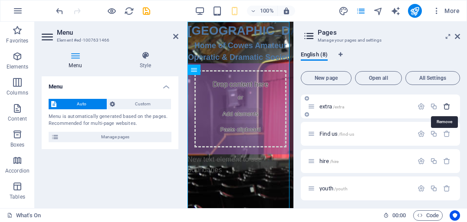
click at [445, 103] on icon "button" at bounding box center [446, 106] width 7 height 7
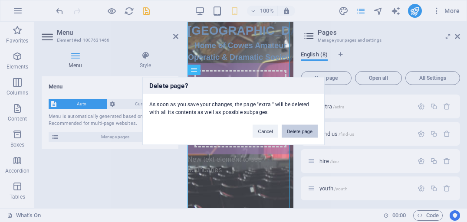
click at [299, 131] on button "Delete page" at bounding box center [300, 131] width 36 height 13
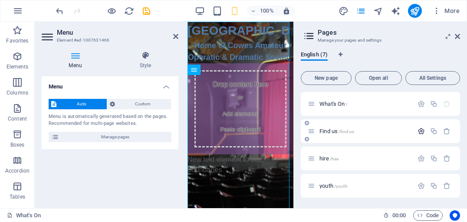
click at [420, 132] on icon "button" at bounding box center [421, 131] width 7 height 7
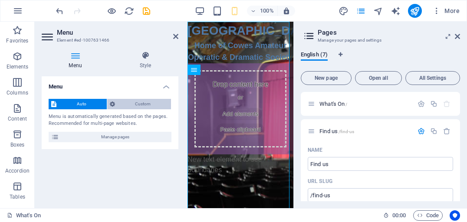
click at [136, 102] on span "Custom" at bounding box center [143, 104] width 51 height 10
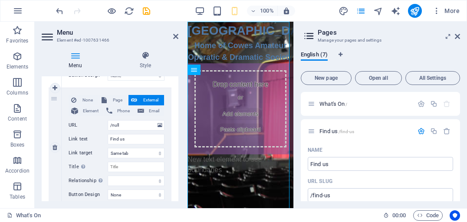
scroll to position [198, 0]
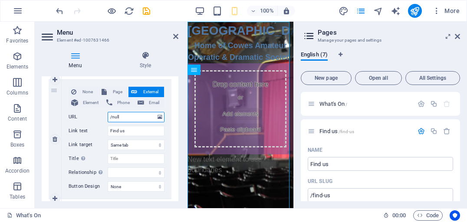
drag, startPoint x: 122, startPoint y: 116, endPoint x: 112, endPoint y: 118, distance: 9.8
click at [112, 118] on input "/null" at bounding box center [136, 117] width 57 height 10
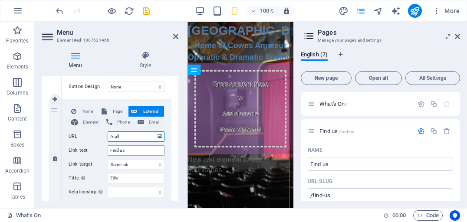
scroll to position [174, 0]
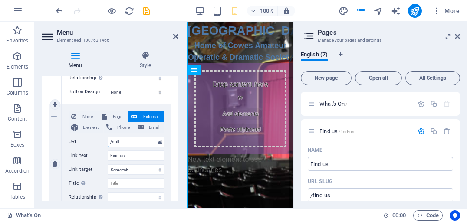
type input "/f"
select select
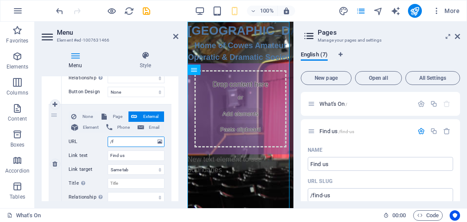
select select
type input "/fin"
select select
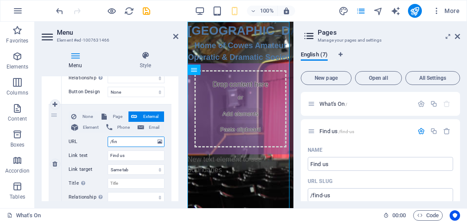
select select
type input "/find"
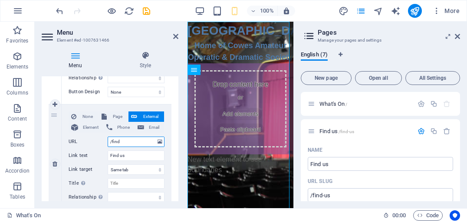
select select
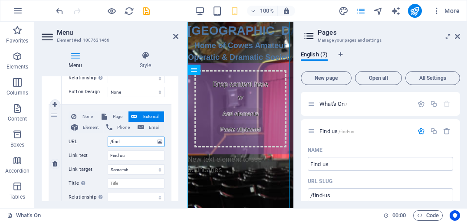
select select
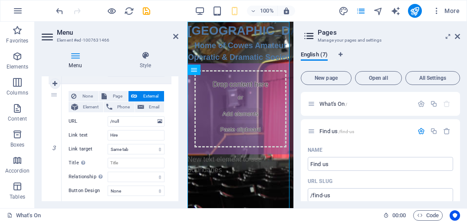
scroll to position [322, 0]
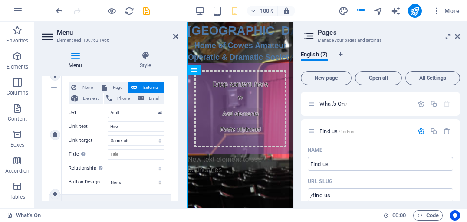
type input "/find"
drag, startPoint x: 124, startPoint y: 112, endPoint x: 112, endPoint y: 112, distance: 11.7
click at [112, 112] on input "/null" at bounding box center [136, 113] width 57 height 10
type input "/hi"
select select
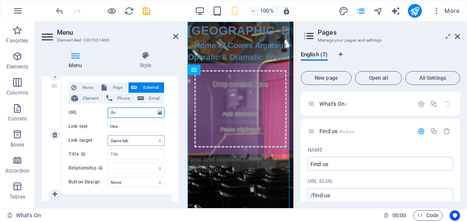
select select
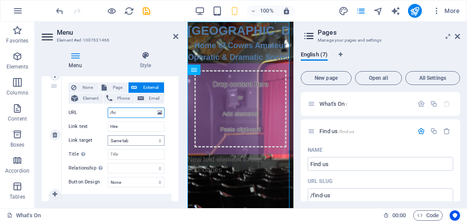
type input "/hir"
select select
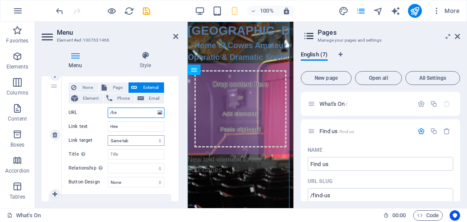
select select
type input "/hire"
select select
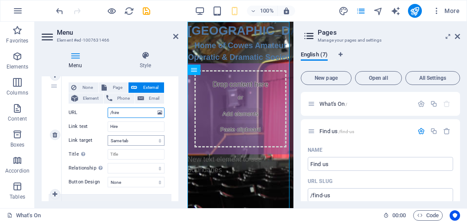
select select
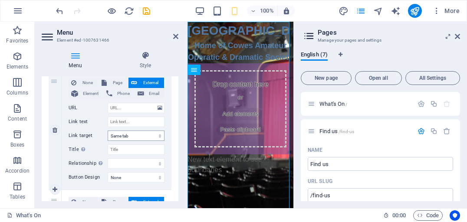
scroll to position [422, 0]
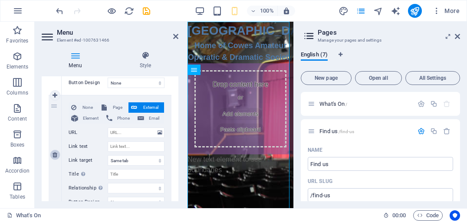
type input "/hire"
click at [54, 155] on icon at bounding box center [55, 155] width 5 height 6
select select
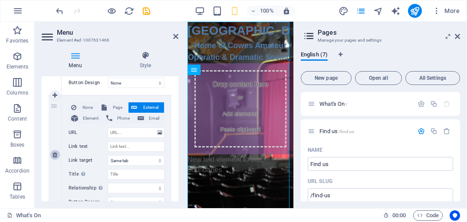
select select
type input "Contact"
select select
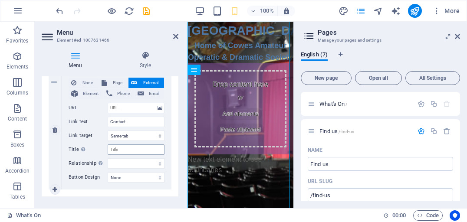
scroll to position [458, 0]
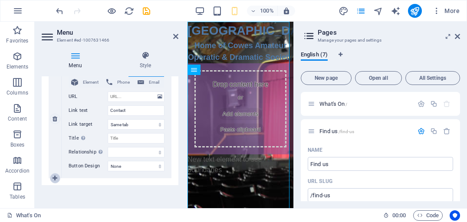
click at [53, 176] on icon at bounding box center [55, 178] width 5 height 6
select select
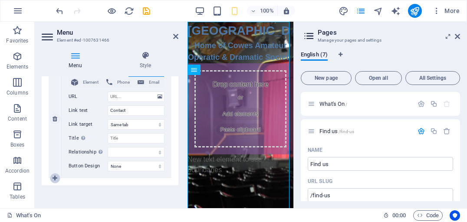
select select
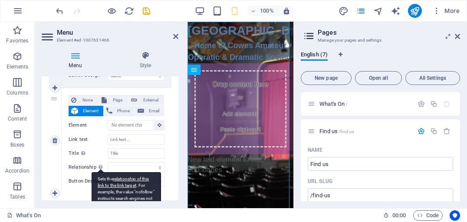
scroll to position [557, 0]
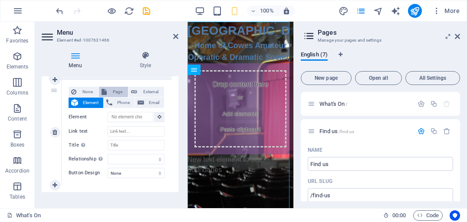
click at [118, 93] on span "Page" at bounding box center [117, 92] width 16 height 10
select select
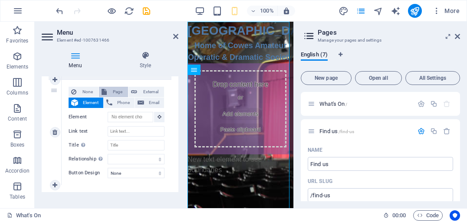
select select
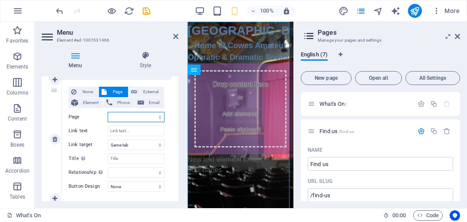
click at [113, 115] on select "What&#39;s On Find us hire youth Join us Contact Members" at bounding box center [136, 117] width 57 height 10
select select "3"
click at [108, 112] on select "What&#39;s On Find us hire youth Join us Contact Members" at bounding box center [136, 117] width 57 height 10
select select
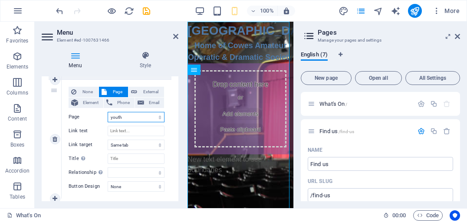
select select
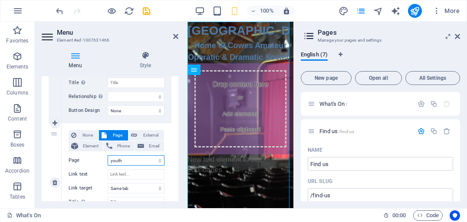
scroll to position [527, 0]
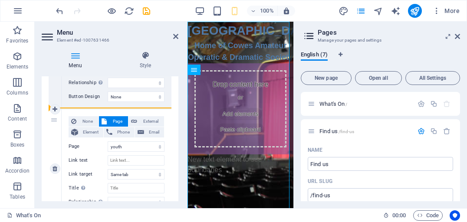
drag, startPoint x: 55, startPoint y: 122, endPoint x: 58, endPoint y: 115, distance: 7.4
click at [58, 115] on div "5" at bounding box center [55, 168] width 13 height 119
select select
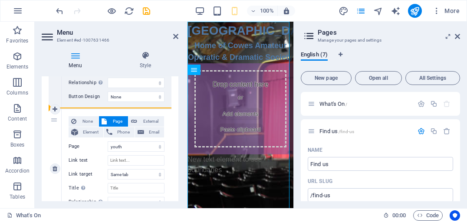
select select
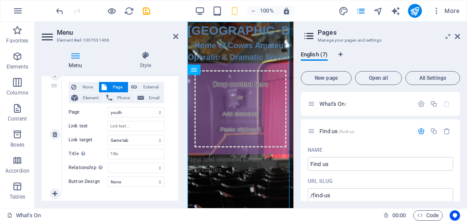
scroll to position [577, 0]
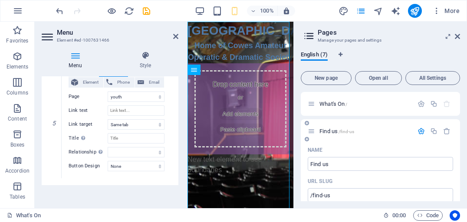
select select
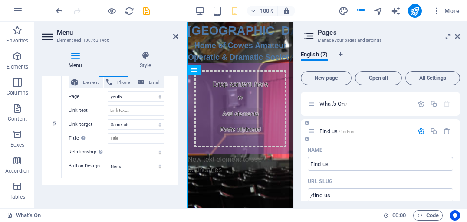
type input "youth"
select select
click at [420, 131] on icon "button" at bounding box center [421, 131] width 7 height 7
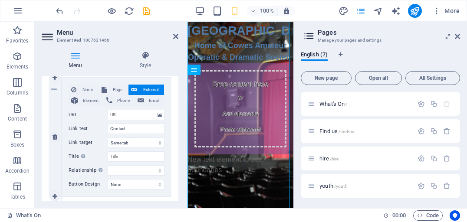
scroll to position [428, 0]
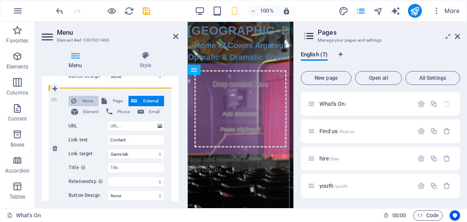
drag, startPoint x: 58, startPoint y: 122, endPoint x: 72, endPoint y: 100, distance: 26.0
click at [72, 100] on div "4 None Page External Element Phone Email Page What&#39;s On Find us hire youth …" at bounding box center [110, 148] width 123 height 119
select select
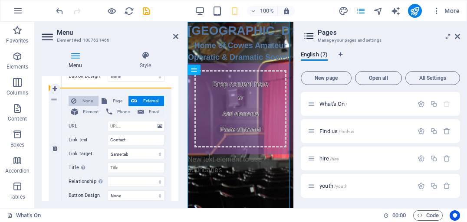
select select
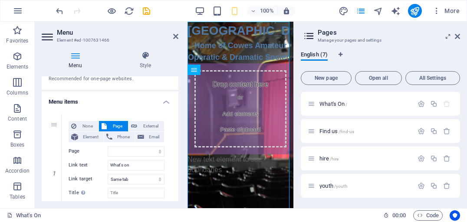
scroll to position [49, 0]
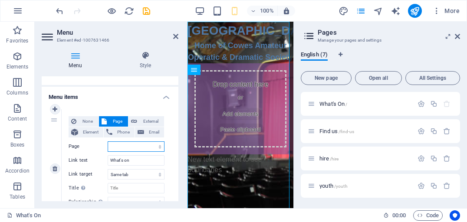
click at [157, 145] on select "What&#39;s On Find us hire youth Join us Contact Members" at bounding box center [136, 147] width 57 height 10
select select "0"
click at [108, 142] on select "What&#39;s On Find us hire youth Join us Contact Members" at bounding box center [136, 147] width 57 height 10
select select
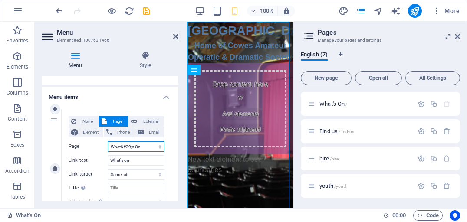
select select
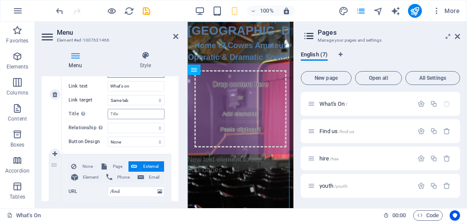
scroll to position [148, 0]
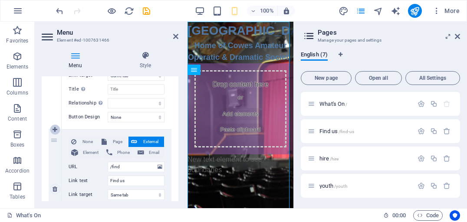
click at [55, 129] on icon at bounding box center [55, 130] width 5 height 6
select select
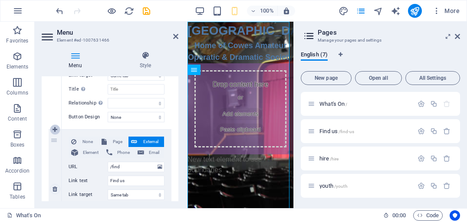
type input "/find"
type input "Find us"
select select
type input "/hire"
type input "Hire"
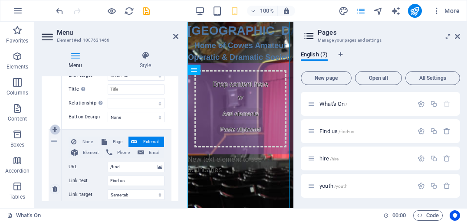
select select
type input "Contact"
select select
select select "3"
select select
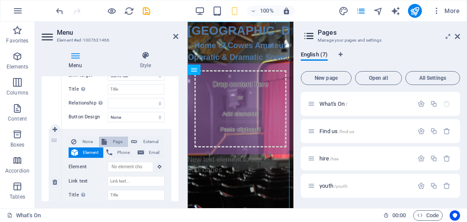
click at [117, 141] on span "Page" at bounding box center [117, 142] width 16 height 10
select select
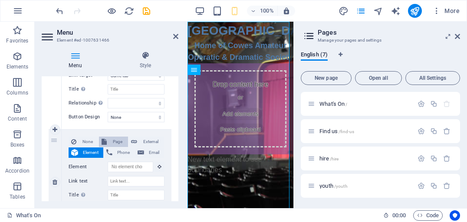
select select
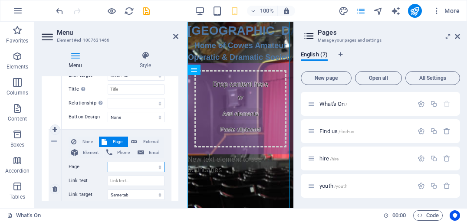
click at [122, 165] on select "What&#39;s On Find us hire youth Join us Contact Members" at bounding box center [136, 167] width 57 height 10
click at [306, 113] on icon at bounding box center [307, 111] width 4 height 5
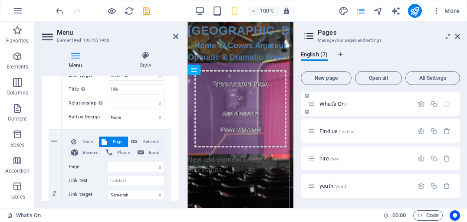
select select
select select "3"
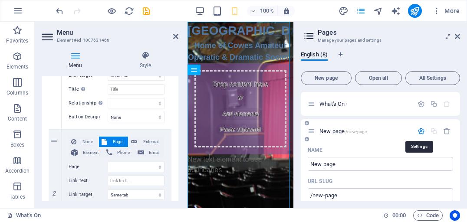
click at [422, 131] on icon "button" at bounding box center [421, 131] width 7 height 7
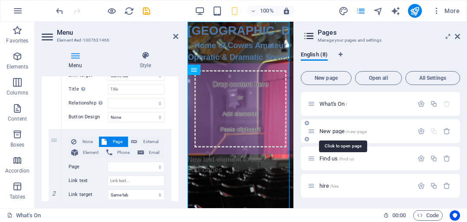
click at [339, 130] on span "New page /new-page" at bounding box center [343, 131] width 47 height 7
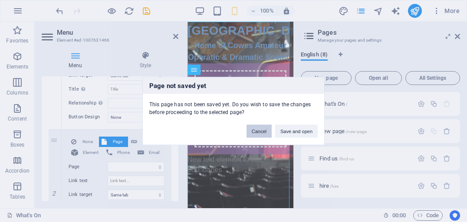
drag, startPoint x: 260, startPoint y: 129, endPoint x: 76, endPoint y: 107, distance: 186.2
click at [260, 129] on button "Cancel" at bounding box center [259, 131] width 25 height 13
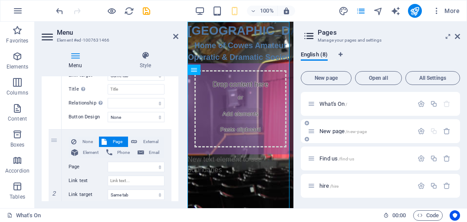
click at [334, 132] on span "New page /new-page" at bounding box center [343, 131] width 47 height 7
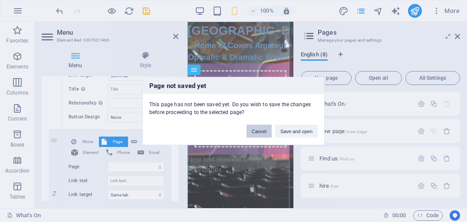
drag, startPoint x: 257, startPoint y: 130, endPoint x: 72, endPoint y: 109, distance: 187.1
click at [257, 130] on button "Cancel" at bounding box center [259, 131] width 25 height 13
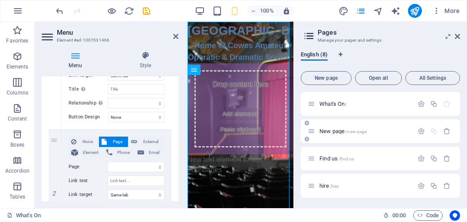
click at [338, 130] on span "New page /new-page" at bounding box center [343, 131] width 47 height 7
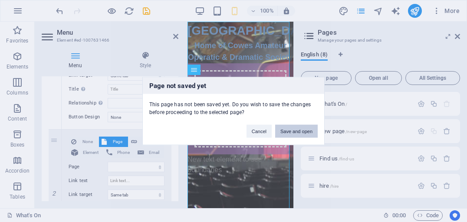
click at [294, 131] on button "Save and open" at bounding box center [296, 131] width 43 height 13
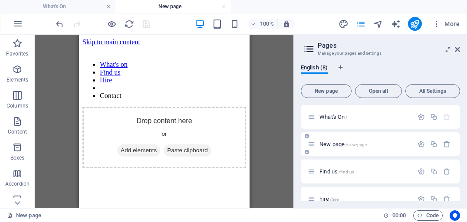
scroll to position [0, 0]
click at [336, 143] on span "New page /new-page" at bounding box center [343, 144] width 47 height 7
click at [419, 143] on icon "button" at bounding box center [421, 144] width 7 height 7
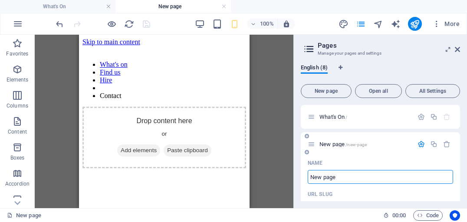
drag, startPoint x: 340, startPoint y: 178, endPoint x: 304, endPoint y: 171, distance: 37.0
type input "So"
type input "/s"
type input "Soci"
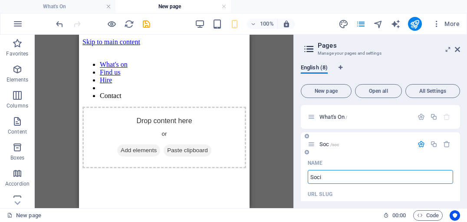
type input "/soc"
type input "Social"
type input "/social"
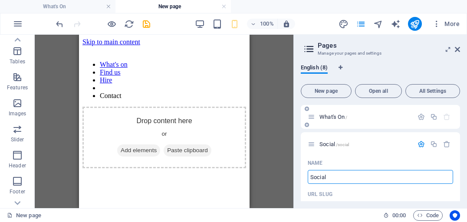
type input "Social"
click at [334, 116] on span "What's On /" at bounding box center [334, 117] width 28 height 7
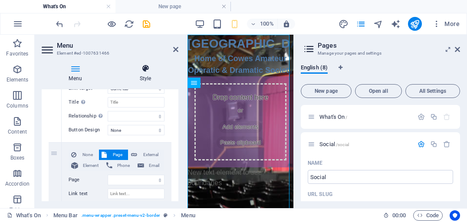
click at [114, 66] on icon at bounding box center [145, 68] width 66 height 9
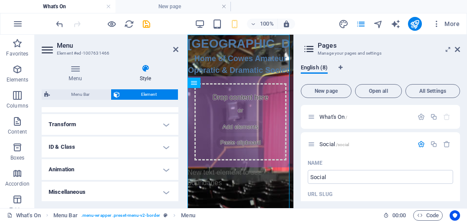
scroll to position [272, 0]
click at [73, 69] on icon at bounding box center [75, 68] width 67 height 9
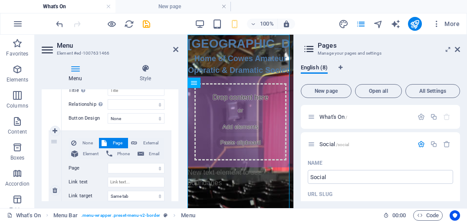
scroll to position [174, 0]
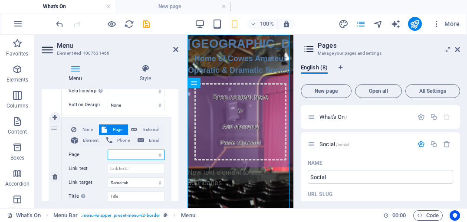
click at [119, 153] on select "What&#39;s On Social Find us hire youth Join us Contact Members" at bounding box center [136, 155] width 57 height 10
select select "1"
click at [108, 150] on select "What&#39;s On Social Find us hire youth Join us Contact Members" at bounding box center [136, 155] width 57 height 10
select select
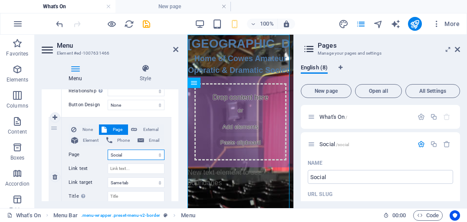
select select
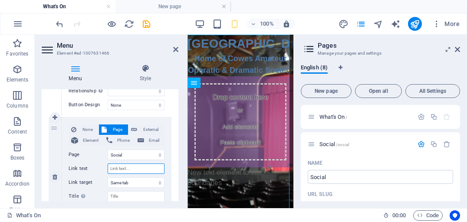
click at [115, 169] on input "Link text" at bounding box center [136, 169] width 57 height 10
type input "socia"
select select
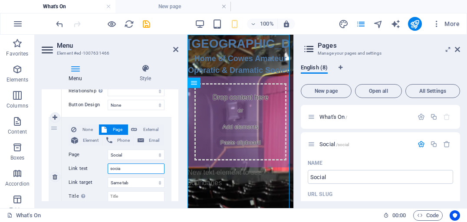
select select
type input "social"
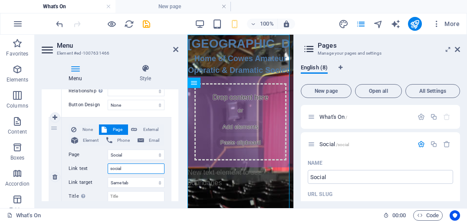
select select
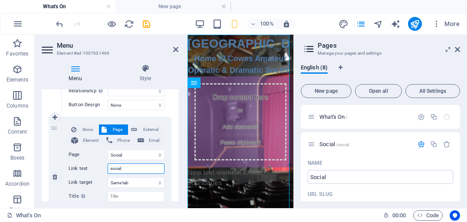
select select
type input "social"
click at [94, 118] on div "None Page External Element Phone Email Page What&#39;s On Social Find us hire y…" at bounding box center [117, 177] width 110 height 119
click at [125, 168] on input "social" at bounding box center [136, 169] width 57 height 10
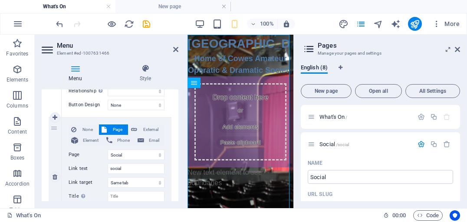
click at [61, 155] on div "2" at bounding box center [55, 177] width 13 height 119
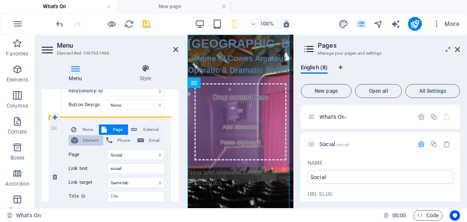
drag, startPoint x: 59, startPoint y: 139, endPoint x: 77, endPoint y: 140, distance: 17.8
click at [77, 140] on div "2 None Page External Element Phone Email Page What&#39;s On Social Find us hire…" at bounding box center [110, 177] width 123 height 119
select select
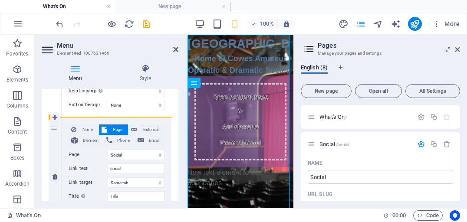
select select
click at [53, 129] on div "2" at bounding box center [55, 177] width 13 height 119
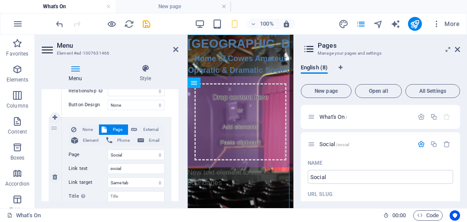
drag, startPoint x: 65, startPoint y: 139, endPoint x: 109, endPoint y: 128, distance: 46.1
click at [109, 128] on div "None Page External Element Phone Email Page What&#39;s On Social Find us hire y…" at bounding box center [117, 177] width 110 height 119
drag, startPoint x: 102, startPoint y: 117, endPoint x: 116, endPoint y: 121, distance: 14.4
click at [117, 118] on div "None Page External Element Phone Email Page What&#39;s On Social Find us hire y…" at bounding box center [117, 177] width 110 height 119
drag, startPoint x: 56, startPoint y: 129, endPoint x: 99, endPoint y: 116, distance: 45.3
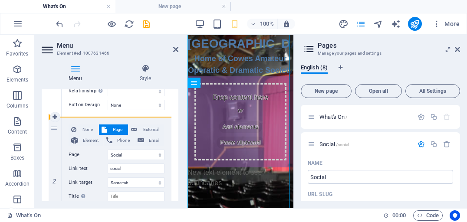
click at [99, 116] on div "None Page External Element Phone Email Page What&#39;s On Social Find us hire y…" at bounding box center [117, 57] width 110 height 119
select select
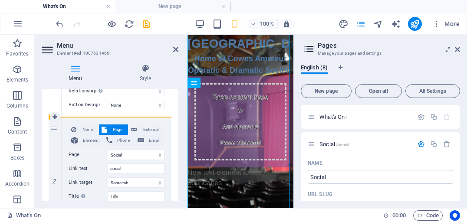
select select
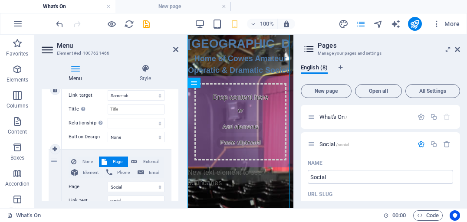
scroll to position [148, 0]
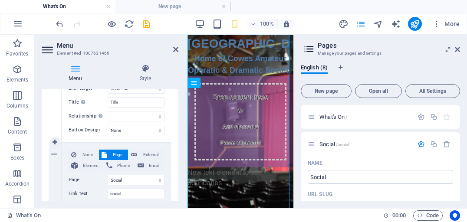
drag, startPoint x: 66, startPoint y: 141, endPoint x: 78, endPoint y: 140, distance: 11.3
click at [78, 140] on div "None Page External Element Phone Email Page What&#39;s On Social Find us hire y…" at bounding box center [117, 82] width 110 height 119
drag, startPoint x: 54, startPoint y: 154, endPoint x: 124, endPoint y: 138, distance: 71.2
select select
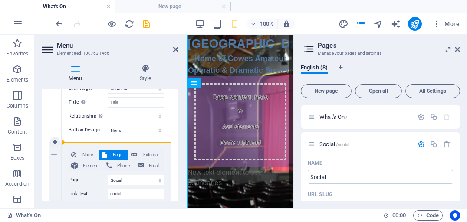
type input "/find"
type input "Find us"
select select
type input "/hire"
type input "Hire"
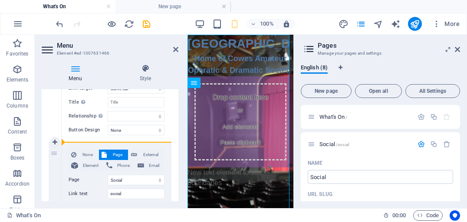
select select
type input "Contact"
select select
type input "youth"
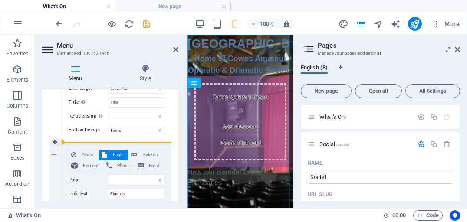
select select
select select "1"
select select
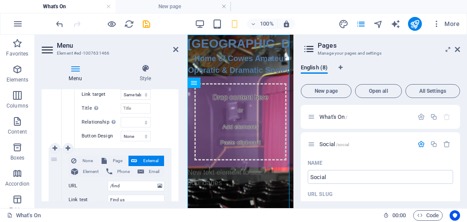
scroll to position [273, 0]
click at [328, 118] on span "What's On /" at bounding box center [334, 117] width 28 height 7
click at [420, 116] on icon "button" at bounding box center [421, 116] width 7 height 7
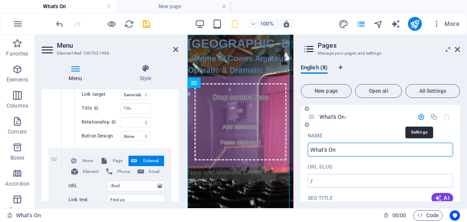
click at [420, 116] on icon "button" at bounding box center [421, 116] width 7 height 7
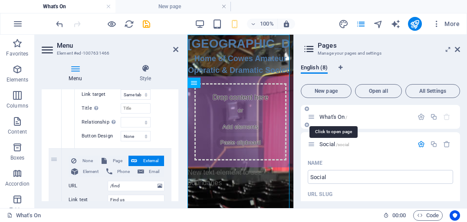
click at [336, 115] on span "What's On /" at bounding box center [334, 117] width 28 height 7
click at [327, 116] on span "What's On /" at bounding box center [334, 117] width 28 height 7
click at [313, 118] on icon at bounding box center [311, 116] width 7 height 7
click at [175, 50] on icon at bounding box center [175, 49] width 5 height 7
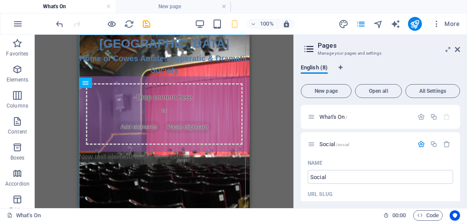
click at [271, 103] on div "H1 H4 Menu Bar Menu Bar Menu Placeholder Container Text" at bounding box center [164, 122] width 259 height 174
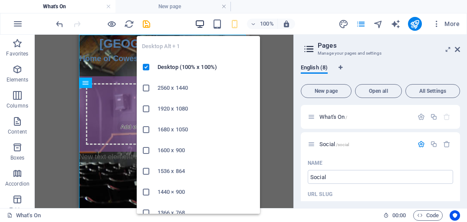
click at [202, 23] on icon "button" at bounding box center [200, 24] width 10 height 10
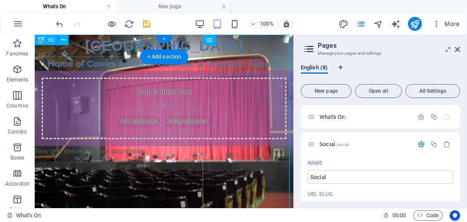
click at [274, 54] on div "[GEOGRAPHIC_DATA]" at bounding box center [164, 46] width 259 height 22
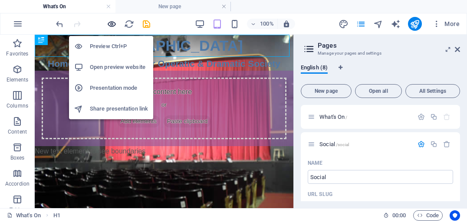
click at [111, 23] on icon "button" at bounding box center [112, 24] width 10 height 10
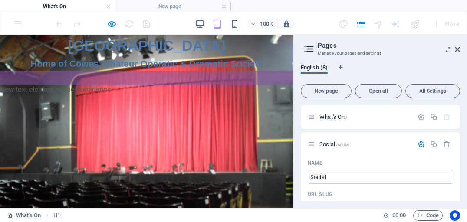
click at [257, 76] on div "Drop content here or Add elements Paste clipboard What's on social Find us Hire…" at bounding box center [146, 78] width 293 height 14
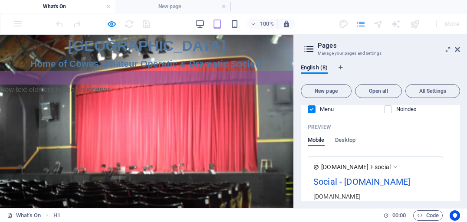
scroll to position [234, 0]
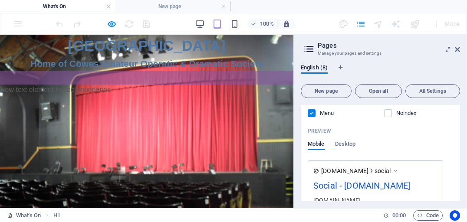
click at [334, 53] on h3 "Manage your pages and settings" at bounding box center [380, 53] width 125 height 8
click at [309, 48] on icon at bounding box center [309, 49] width 13 height 12
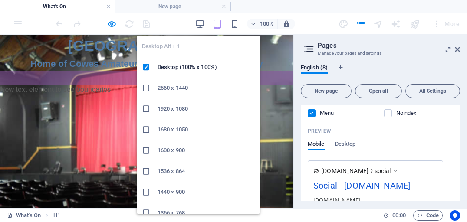
click at [180, 89] on h6 "2560 x 1440" at bounding box center [206, 88] width 97 height 10
click at [203, 21] on icon "button" at bounding box center [200, 24] width 10 height 10
click at [200, 23] on icon "button" at bounding box center [200, 24] width 10 height 10
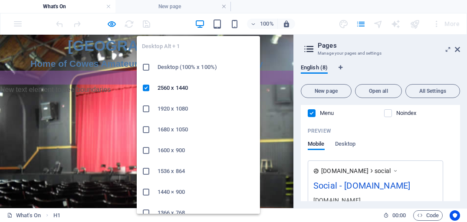
click at [200, 23] on icon "button" at bounding box center [200, 24] width 10 height 10
click at [200, 22] on icon "button" at bounding box center [200, 24] width 10 height 10
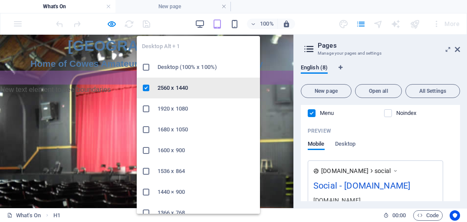
click at [187, 86] on h6 "2560 x 1440" at bounding box center [206, 88] width 97 height 10
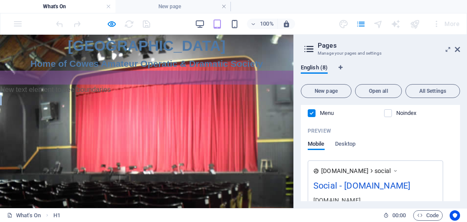
click at [187, 86] on p "New text element to see boundaries" at bounding box center [146, 90] width 293 height 10
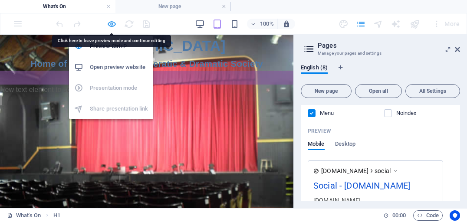
click at [110, 23] on icon "button" at bounding box center [112, 24] width 10 height 10
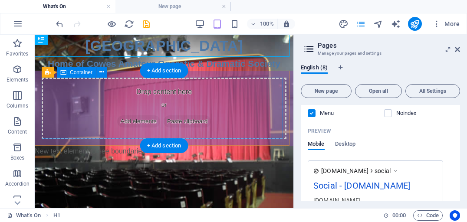
click at [184, 87] on div "Drop content here or Add elements Paste clipboard" at bounding box center [164, 109] width 245 height 62
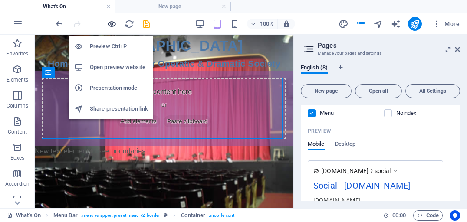
click at [112, 21] on icon "button" at bounding box center [112, 24] width 10 height 10
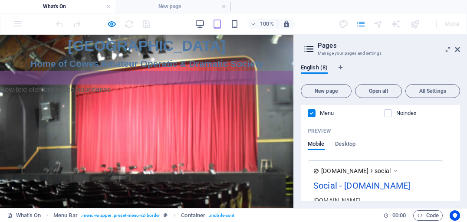
click at [183, 77] on div "Drop content here or Add elements Paste clipboard What's on social Find us Hire…" at bounding box center [146, 78] width 293 height 14
